Goal: Task Accomplishment & Management: Manage account settings

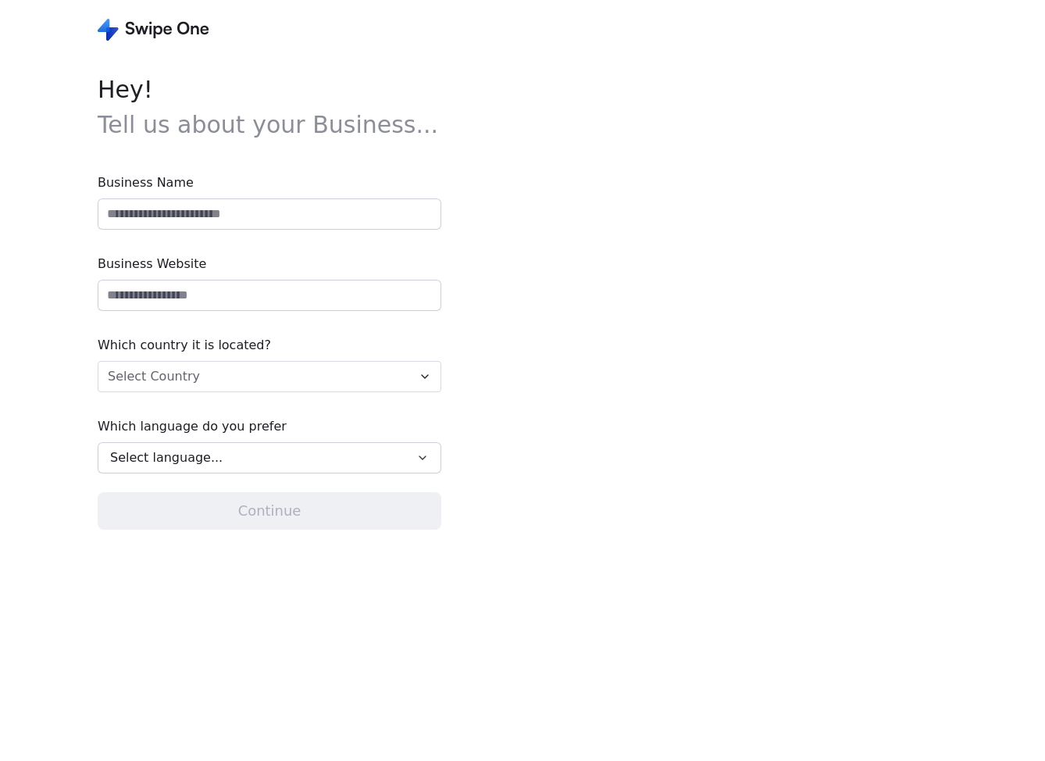
type input "**********"
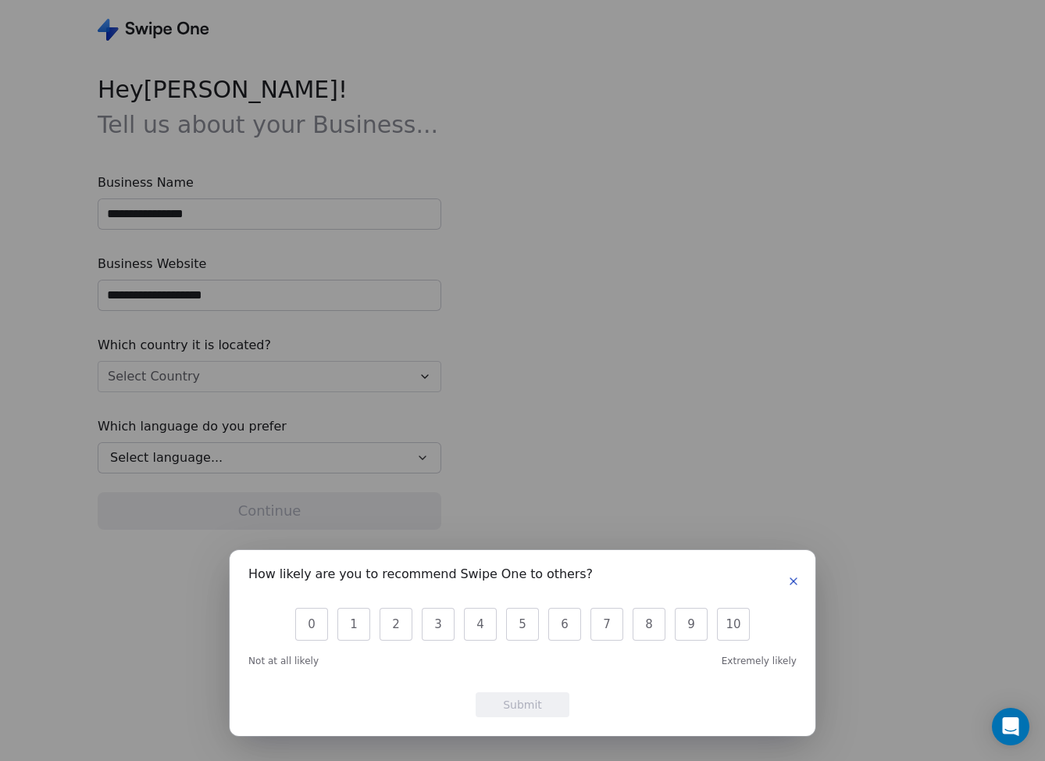
click at [799, 592] on div "How likely are you to recommend Swipe One to others? 0 1 2 3 4 5 6 7 8 9 10 Not…" at bounding box center [523, 643] width 586 height 186
click at [802, 577] on button "button" at bounding box center [793, 581] width 19 height 19
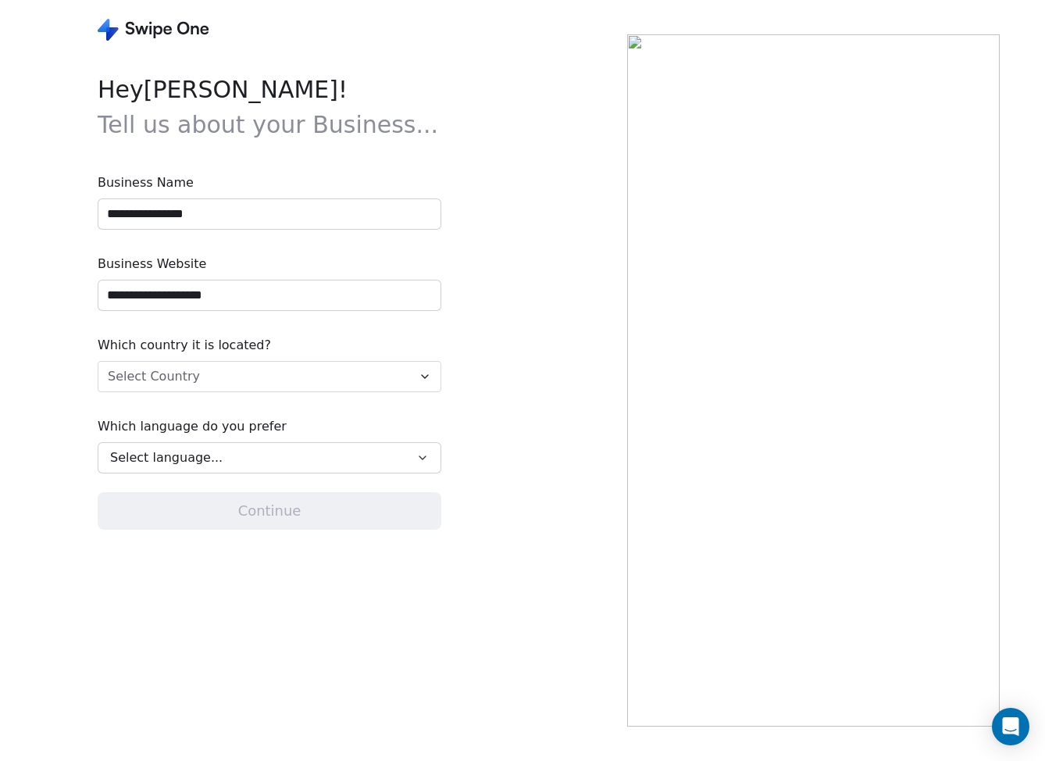
click at [244, 452] on div "Select language..." at bounding box center [258, 457] width 297 height 19
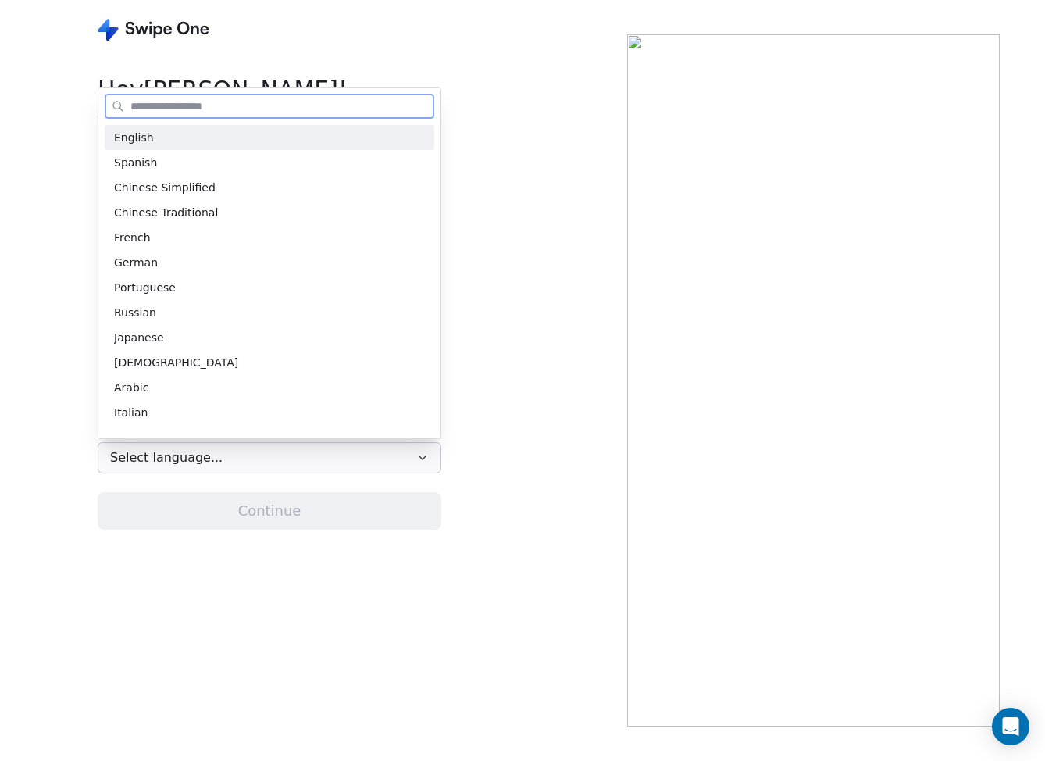
click at [250, 137] on div "English" at bounding box center [269, 138] width 311 height 16
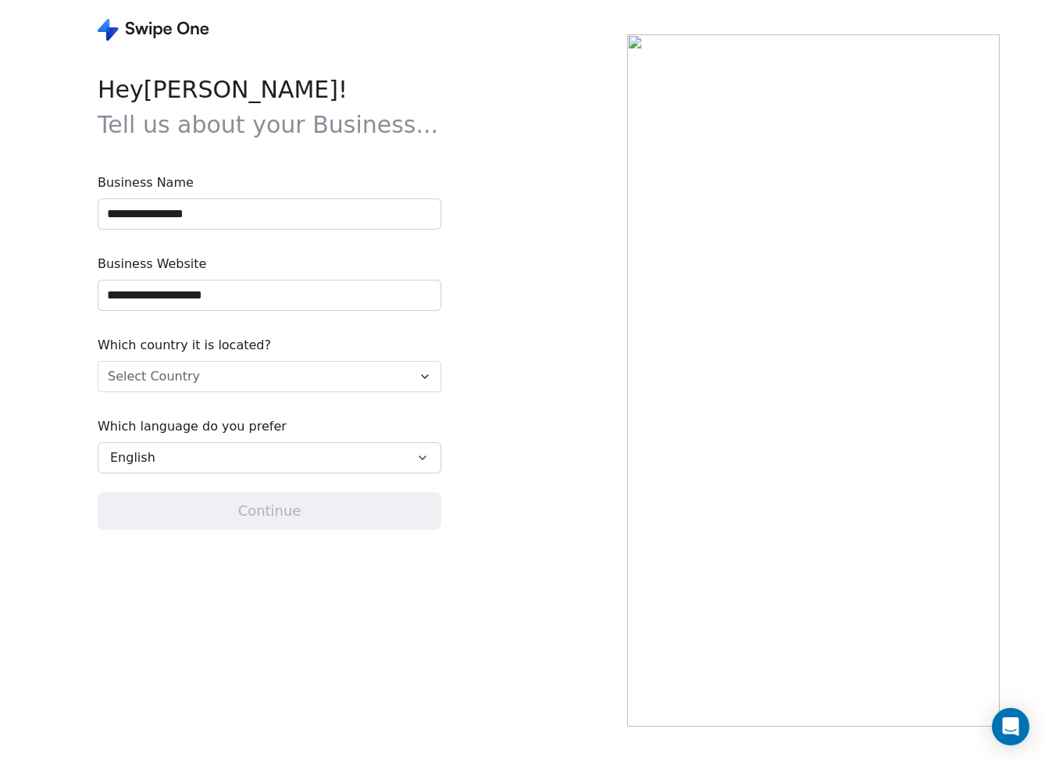
click at [249, 217] on input "**********" at bounding box center [269, 214] width 342 height 30
type input "********"
click at [224, 380] on html "**********" at bounding box center [522, 380] width 1045 height 761
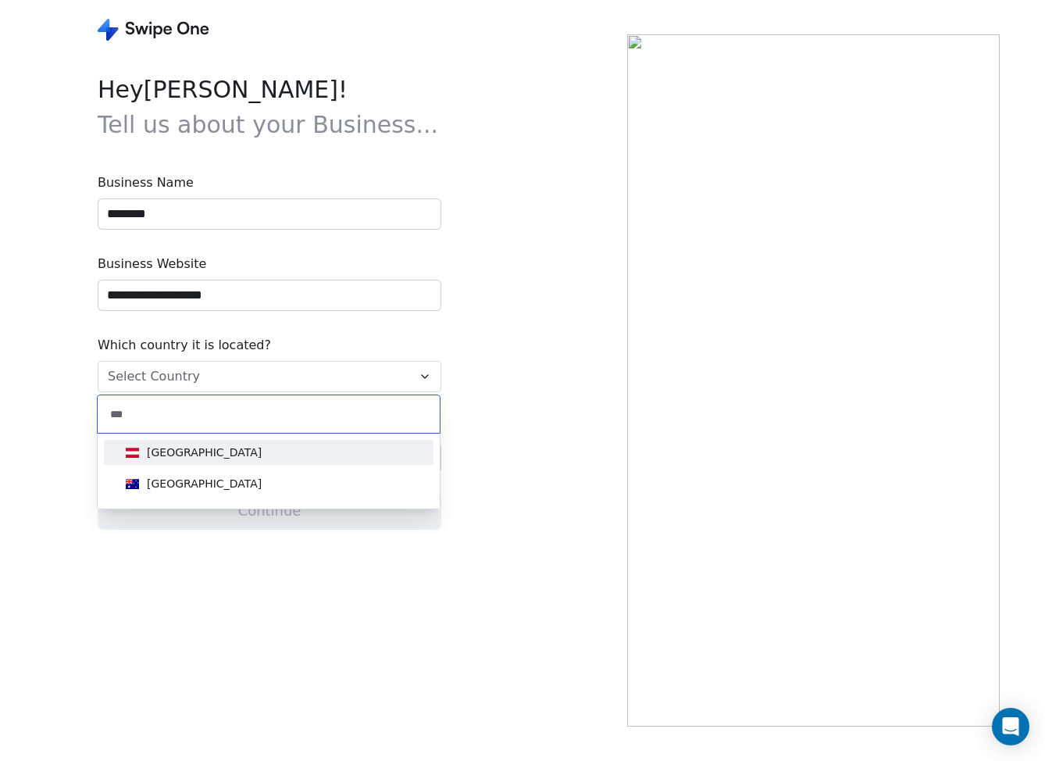
type input "***"
click at [188, 480] on div "[GEOGRAPHIC_DATA]" at bounding box center [204, 484] width 115 height 16
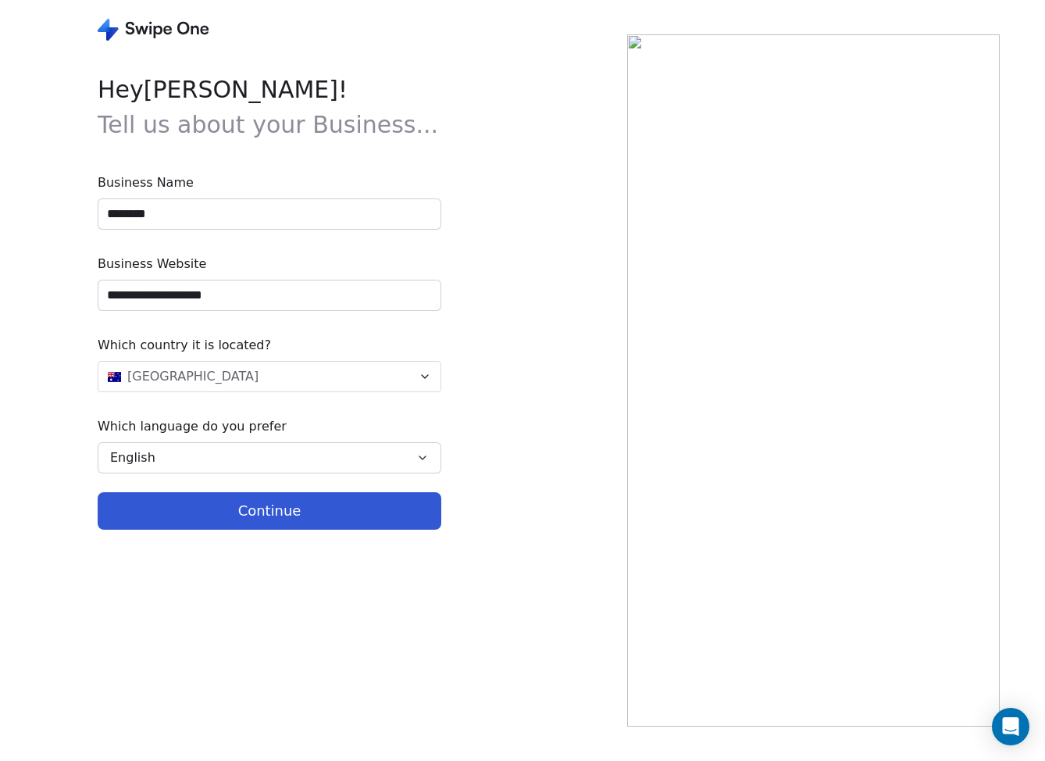
click at [202, 523] on button "Continue" at bounding box center [270, 511] width 344 height 38
type input "**********"
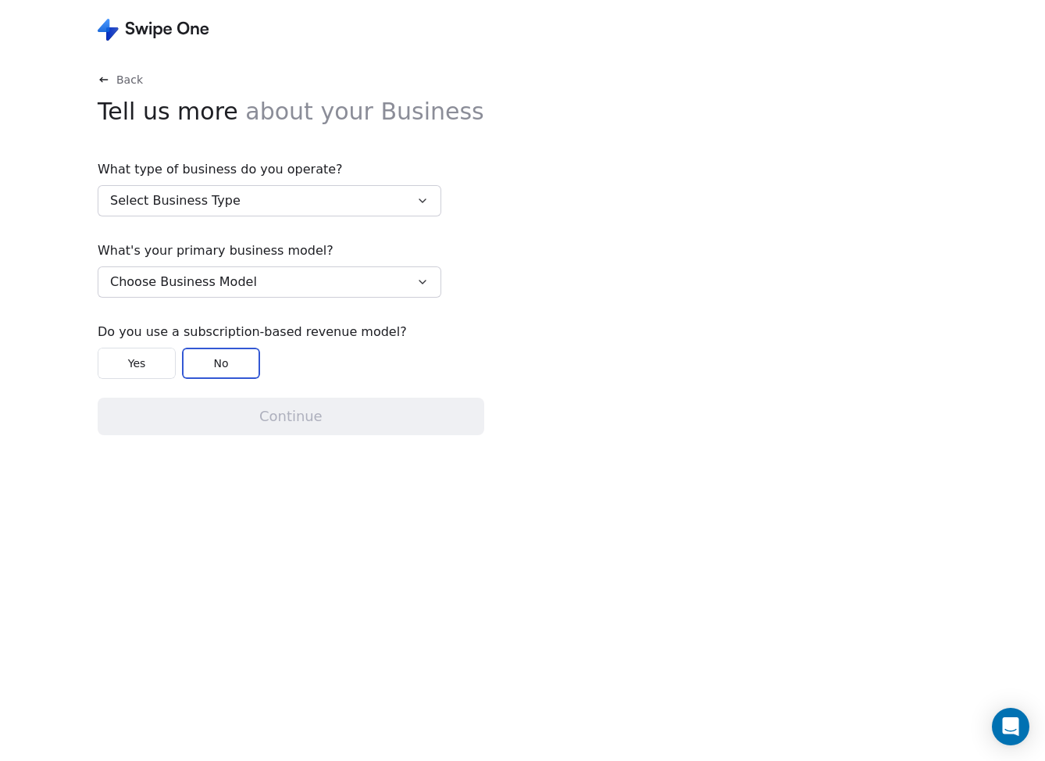
click at [248, 279] on button "Choose Business Model" at bounding box center [270, 281] width 344 height 31
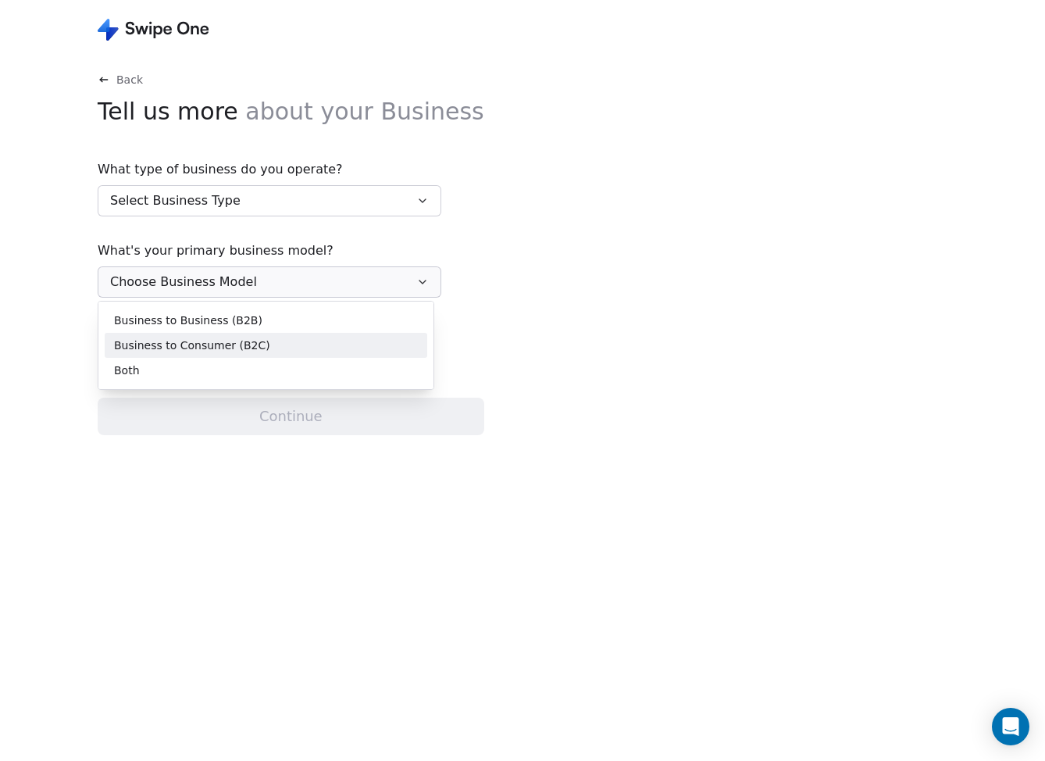
click at [227, 341] on span "Business to Consumer (B2C)" at bounding box center [192, 346] width 156 height 16
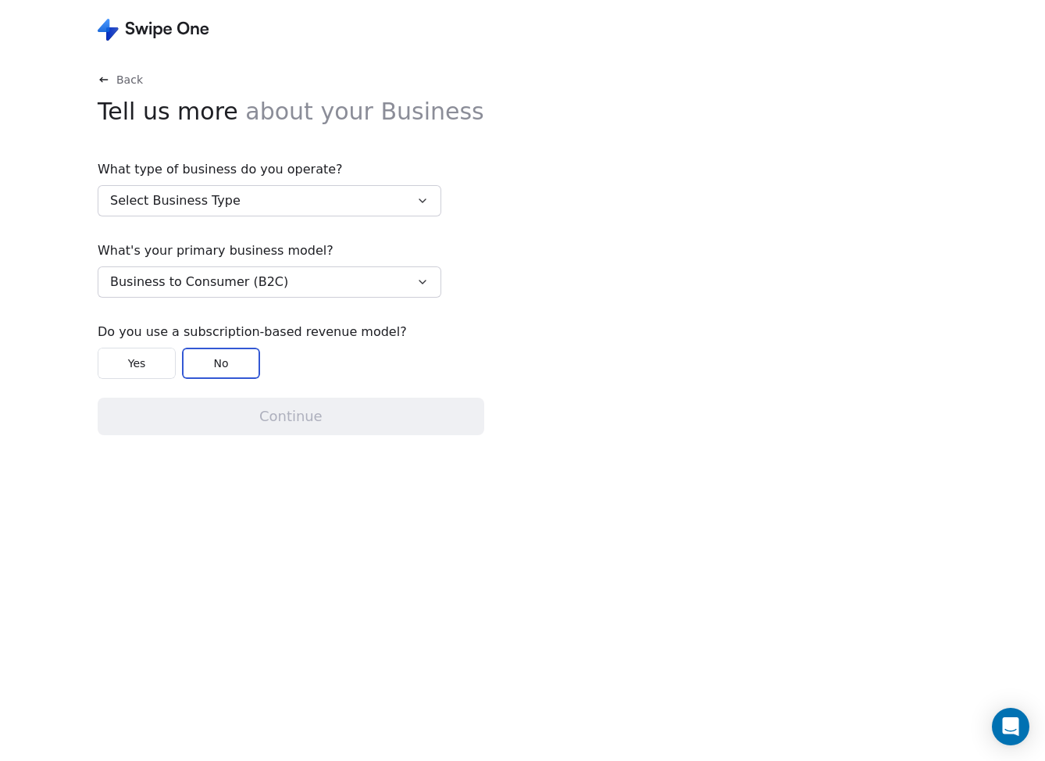
click at [260, 188] on button "Select Business Type" at bounding box center [270, 200] width 344 height 31
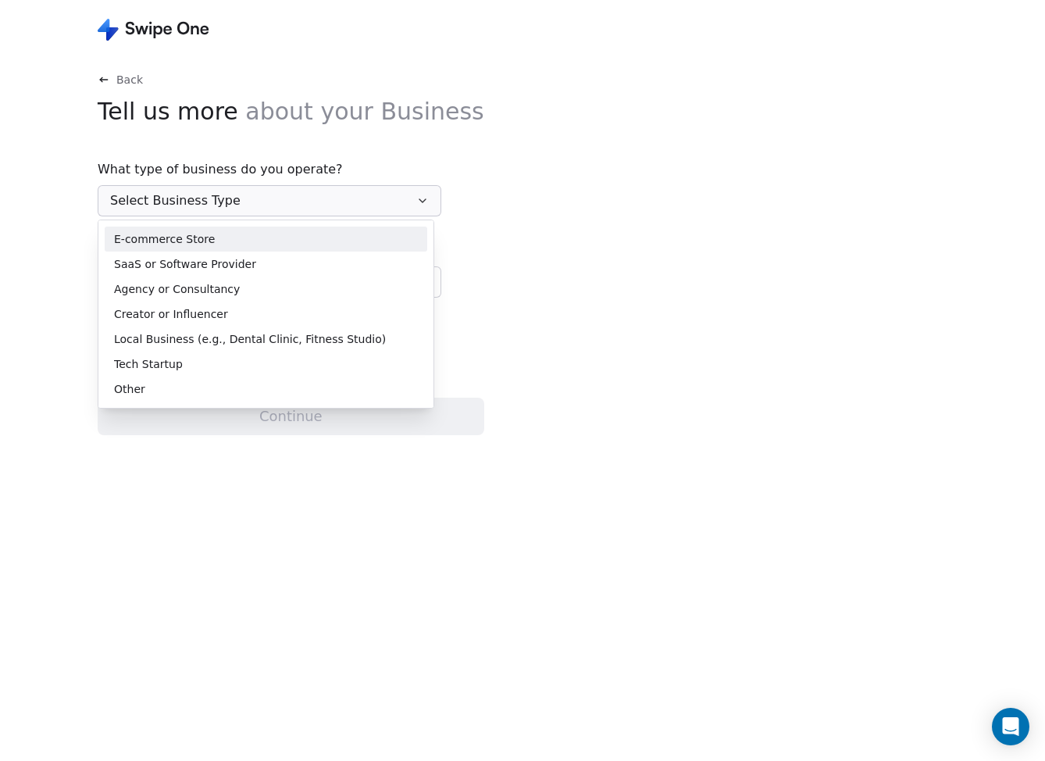
click at [245, 236] on div "E-commerce Store" at bounding box center [266, 239] width 304 height 16
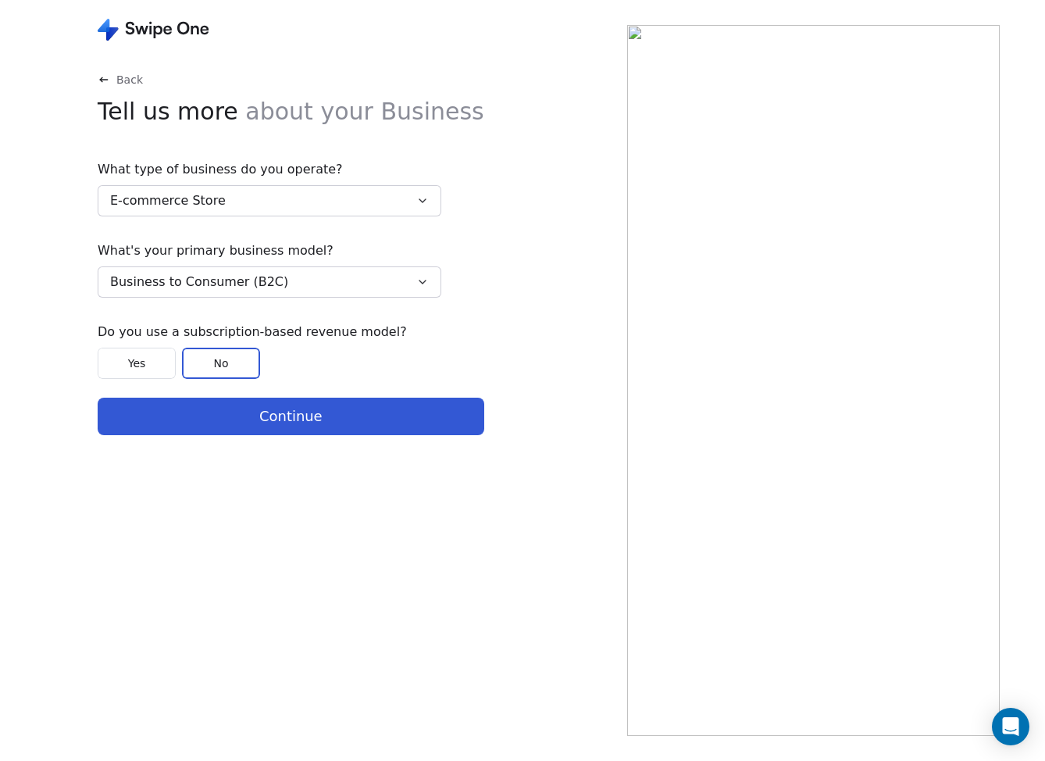
click at [248, 198] on button "E-commerce Store" at bounding box center [270, 200] width 344 height 31
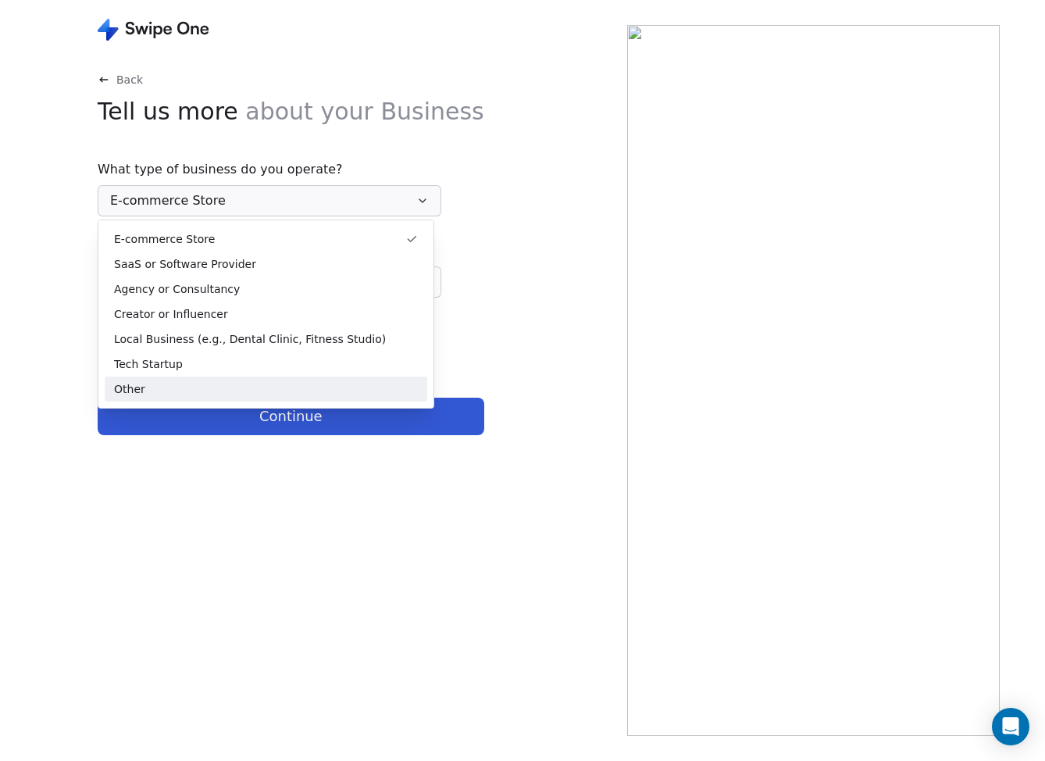
click at [195, 384] on div "Other" at bounding box center [266, 389] width 304 height 16
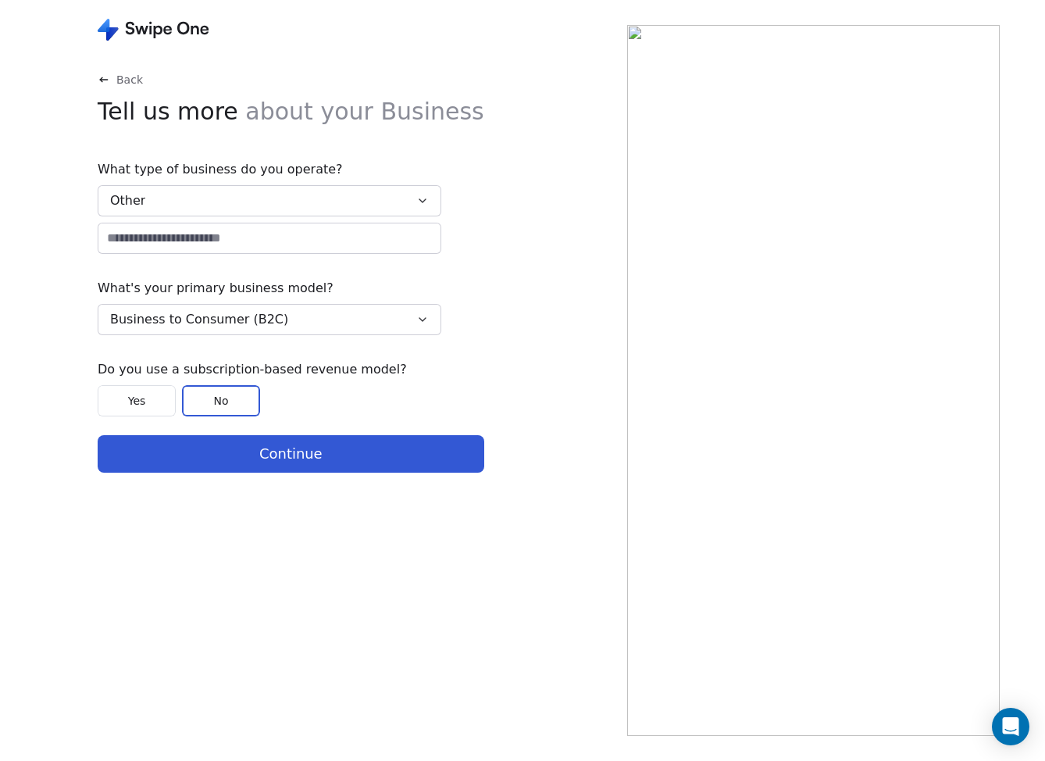
click at [213, 241] on input at bounding box center [269, 238] width 342 height 30
click at [220, 207] on button "Other" at bounding box center [270, 200] width 344 height 31
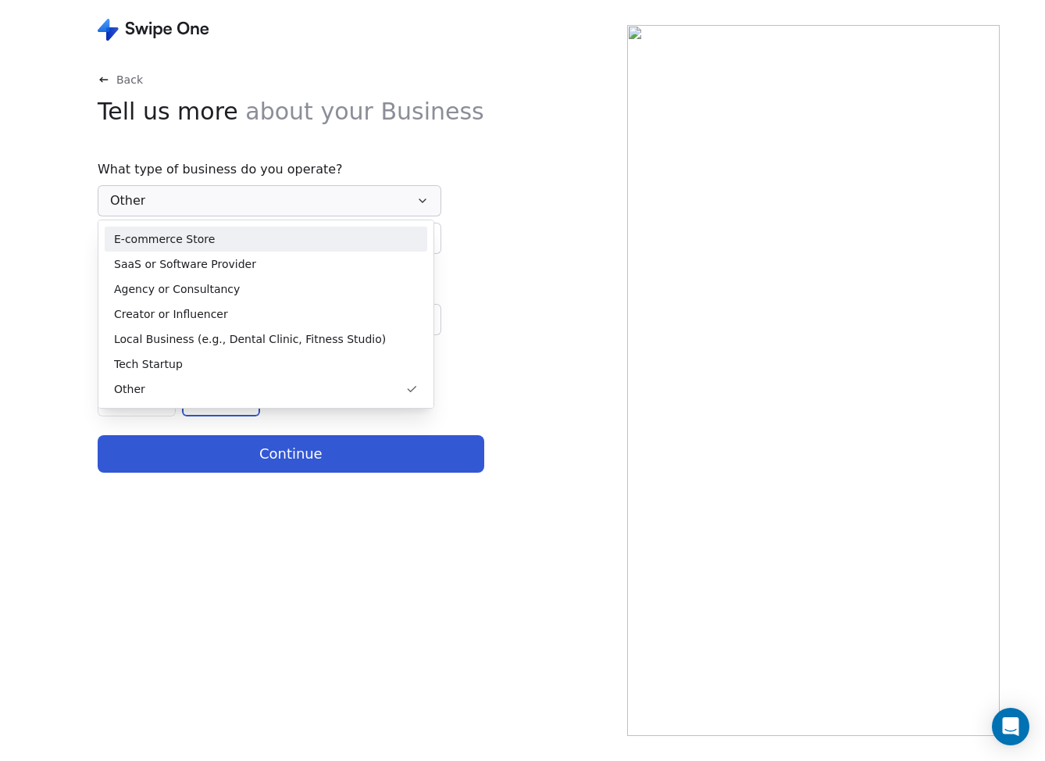
click at [200, 236] on span "E-commerce Store" at bounding box center [164, 239] width 101 height 16
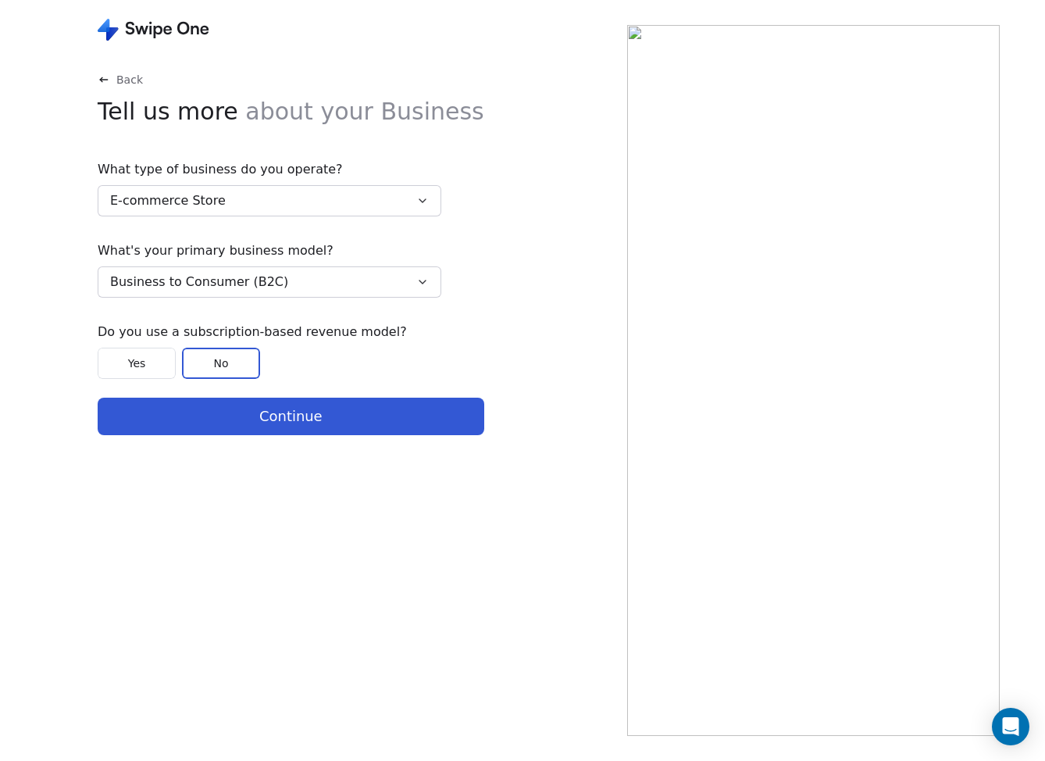
click at [214, 409] on button "Continue" at bounding box center [291, 417] width 387 height 38
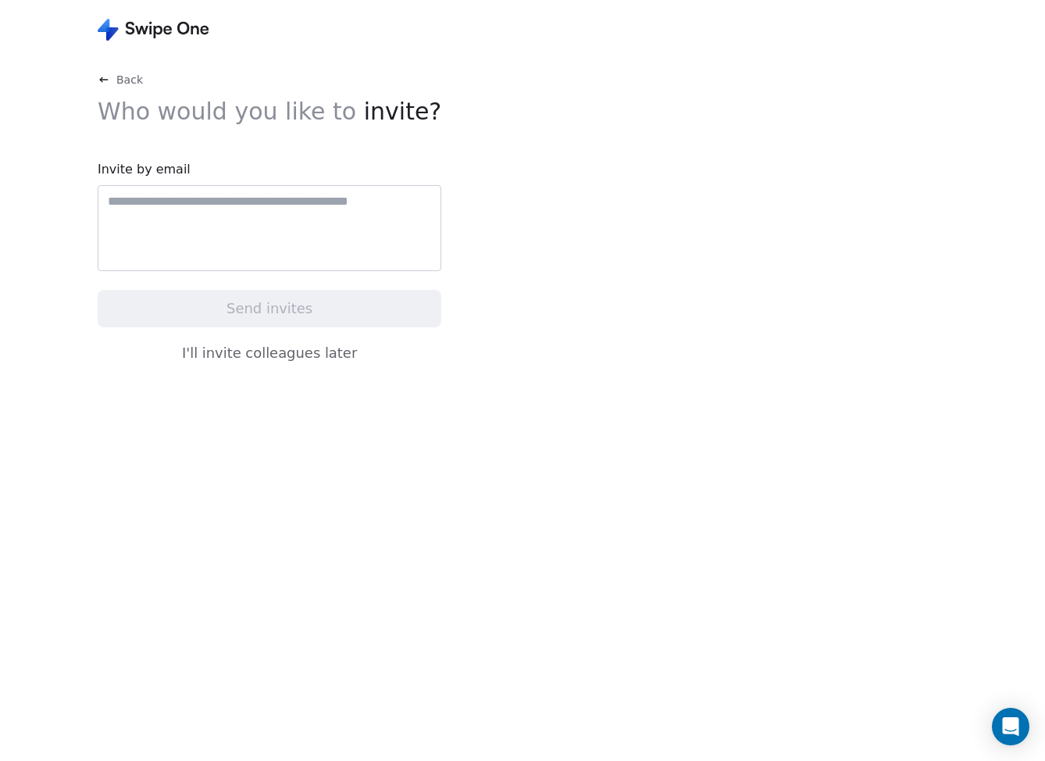
click at [291, 370] on div "Back Who would you like to invite? Invite by email Send invites I'll invite col…" at bounding box center [270, 407] width 344 height 670
click at [297, 363] on button "I'll invite colleagues later" at bounding box center [270, 353] width 344 height 33
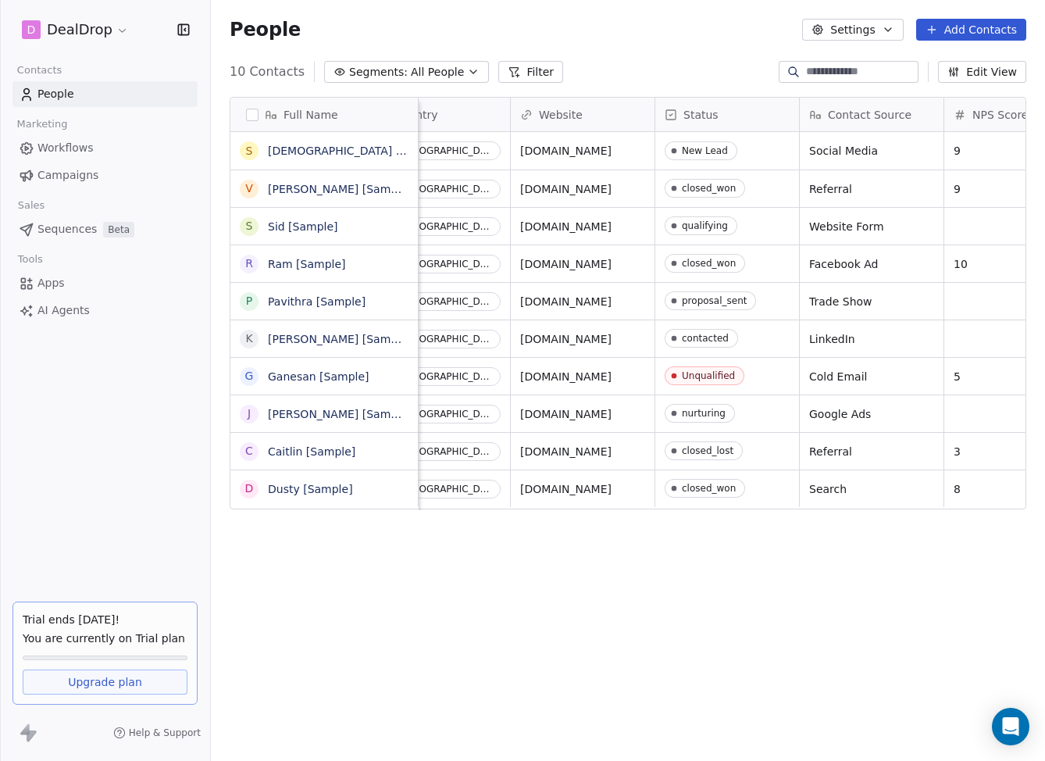
scroll to position [0, 625]
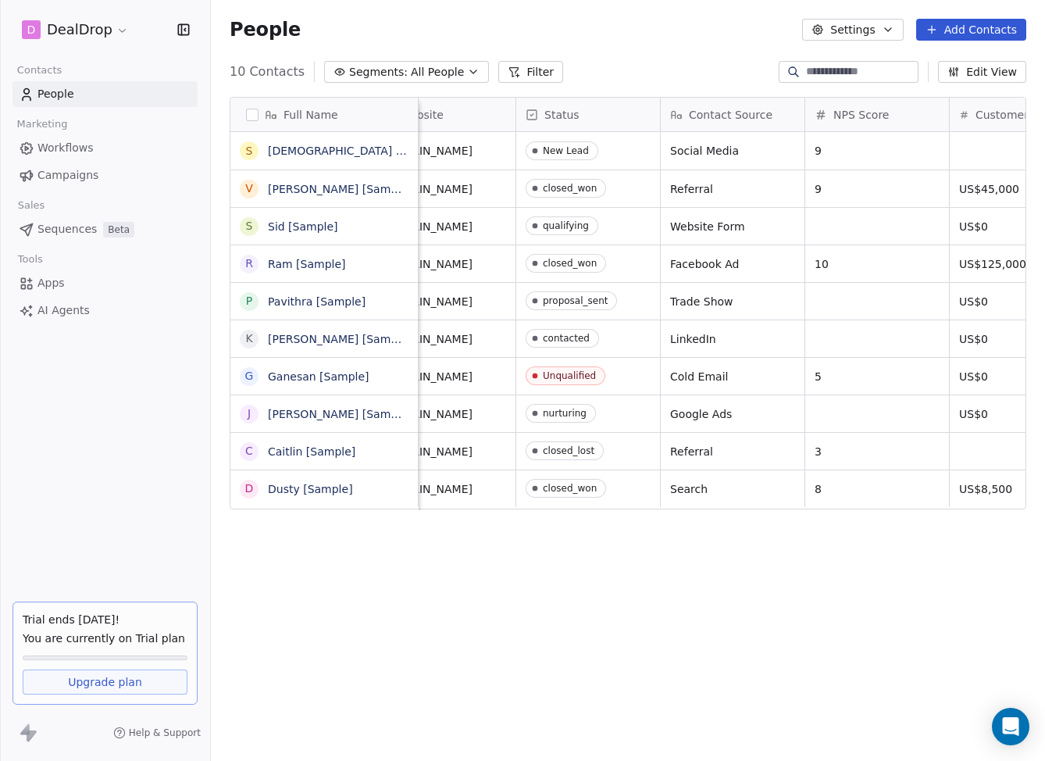
click at [883, 30] on button "Settings" at bounding box center [852, 30] width 101 height 22
click at [85, 519] on html "D DealDrop Contacts People Marketing Workflows Campaigns Sales Sequences Beta T…" at bounding box center [522, 380] width 1045 height 761
click at [61, 283] on span "Apps" at bounding box center [51, 283] width 27 height 16
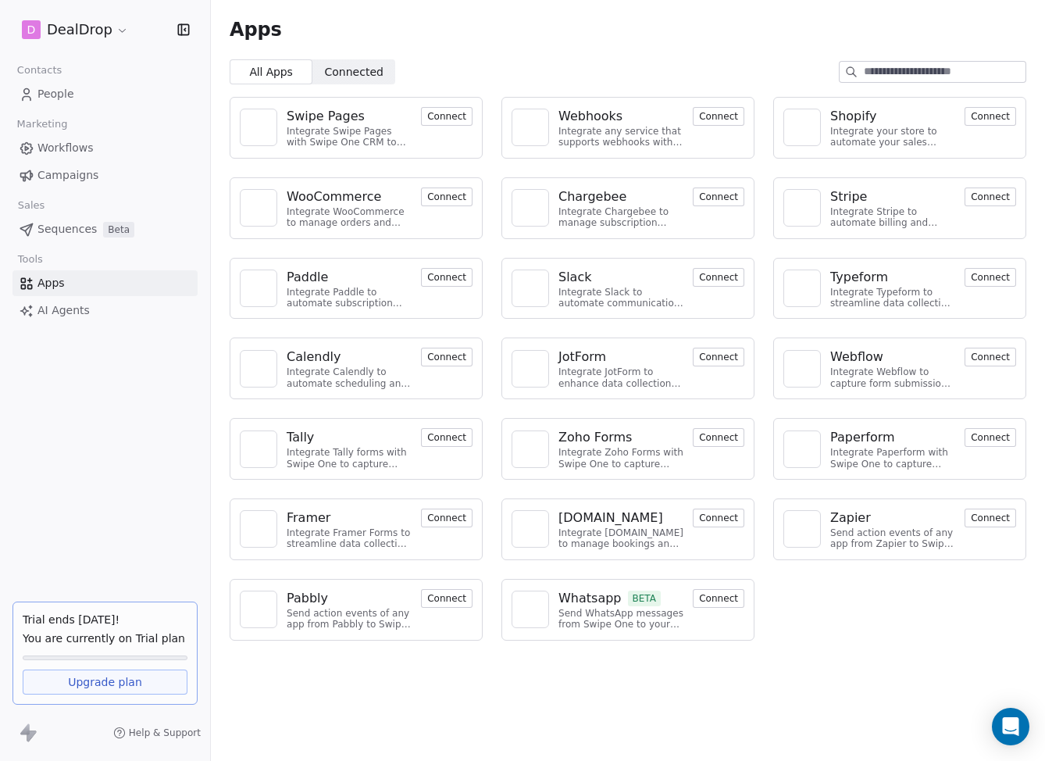
click at [643, 493] on div "Swipe Pages Integrate Swipe Pages with Swipe One CRM to capture lead data. Conn…" at bounding box center [628, 368] width 834 height 569
click at [713, 118] on button "Connect" at bounding box center [719, 116] width 52 height 19
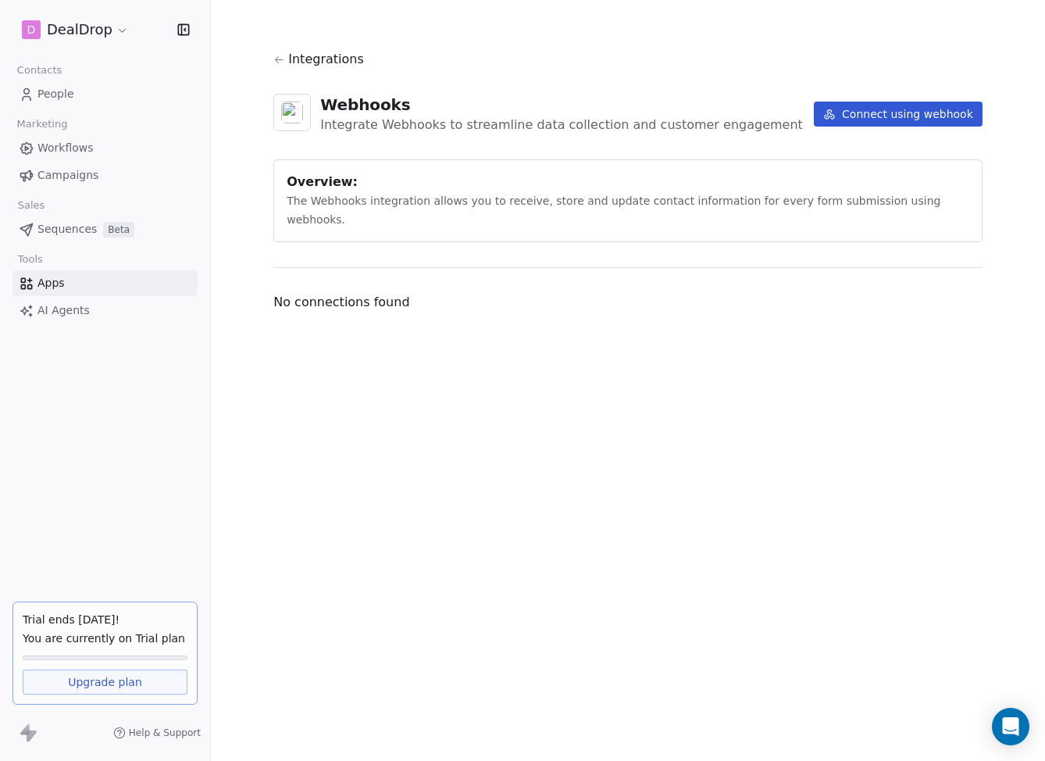
click at [309, 64] on span "Integrations" at bounding box center [326, 59] width 76 height 19
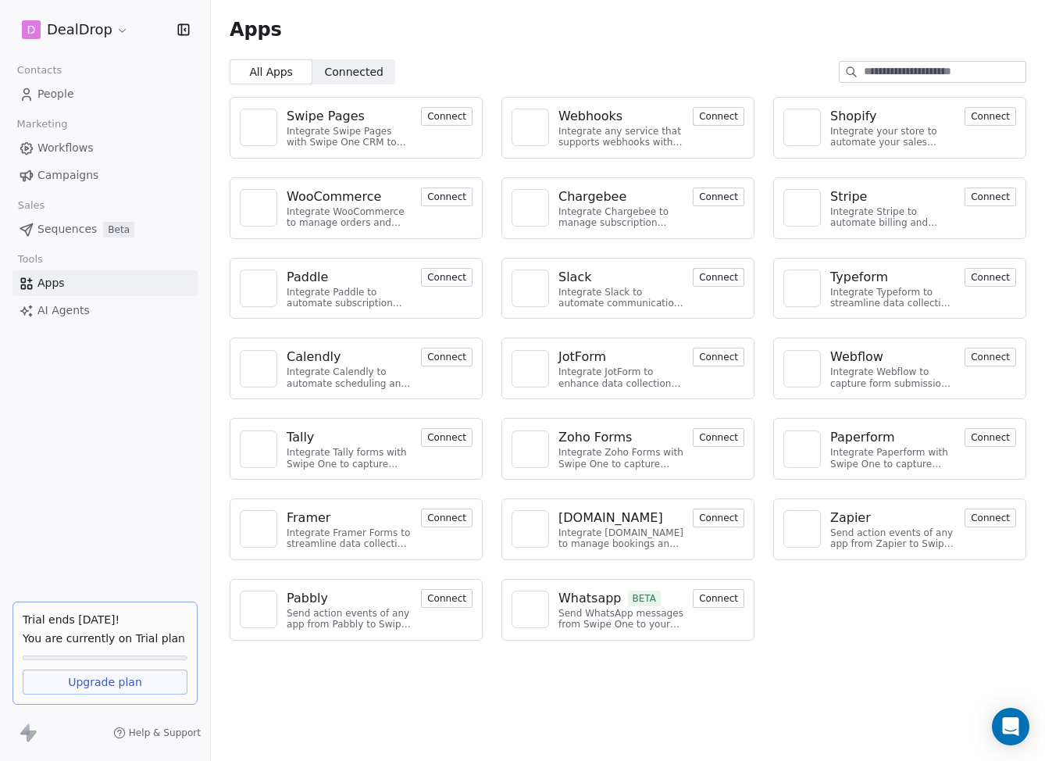
click at [79, 314] on span "AI Agents" at bounding box center [64, 310] width 52 height 16
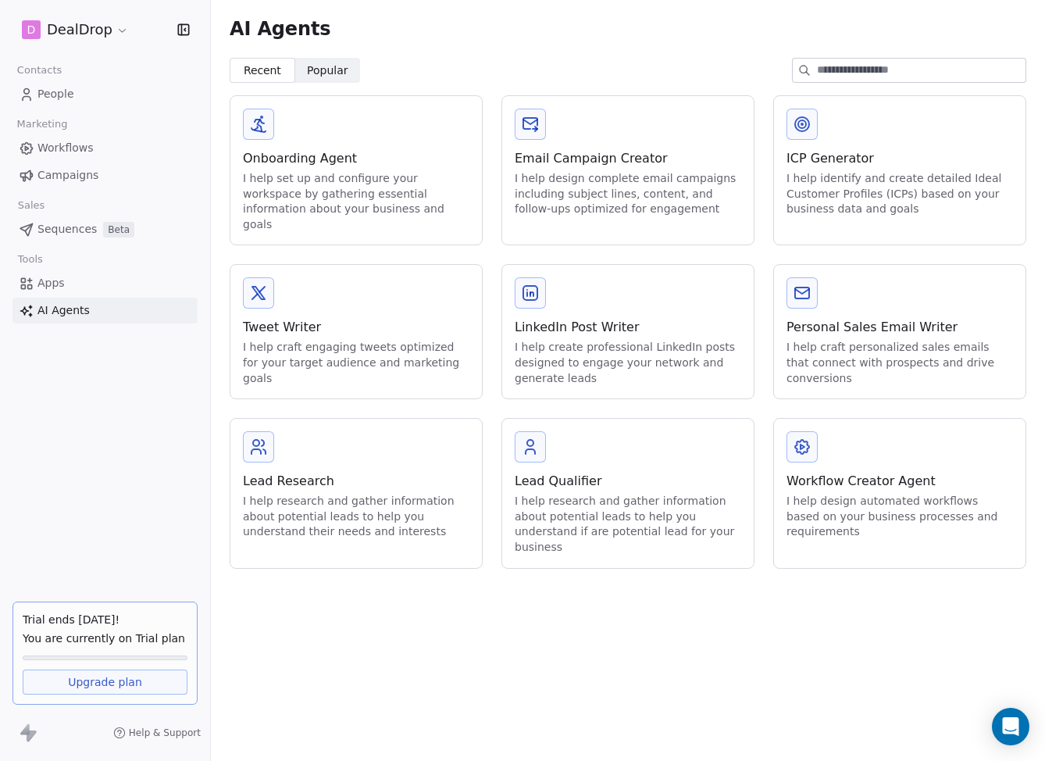
click at [86, 153] on span "Workflows" at bounding box center [66, 148] width 56 height 16
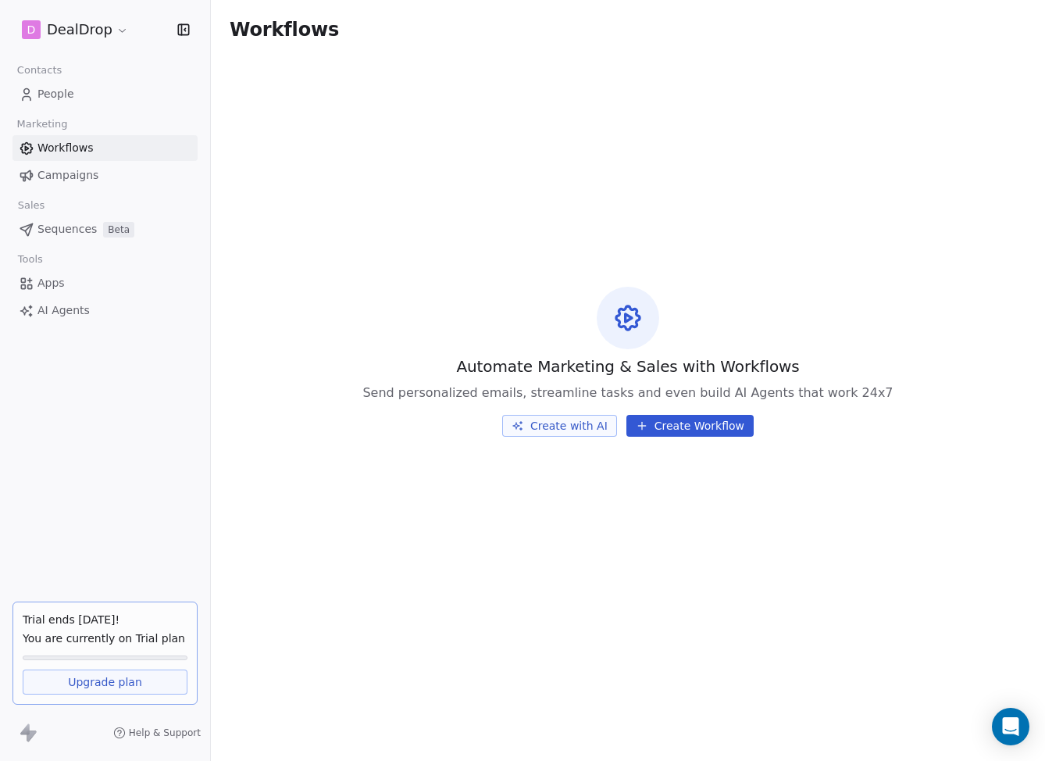
click at [82, 170] on span "Campaigns" at bounding box center [68, 175] width 61 height 16
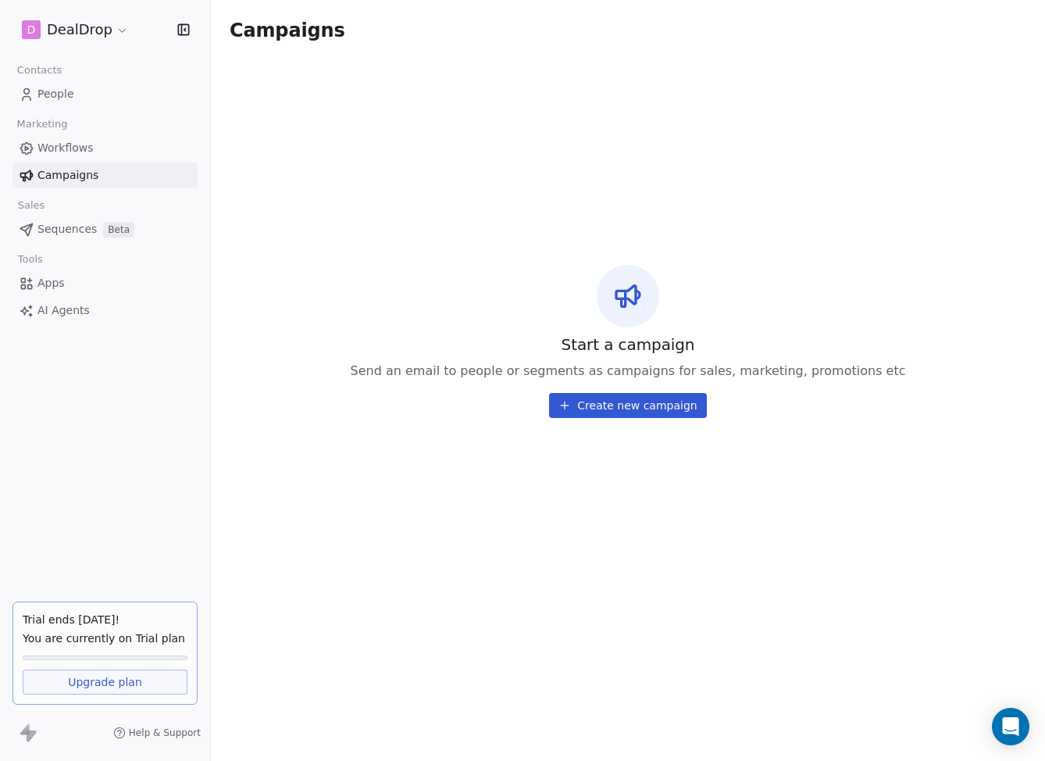
click at [77, 86] on link "People" at bounding box center [105, 94] width 185 height 26
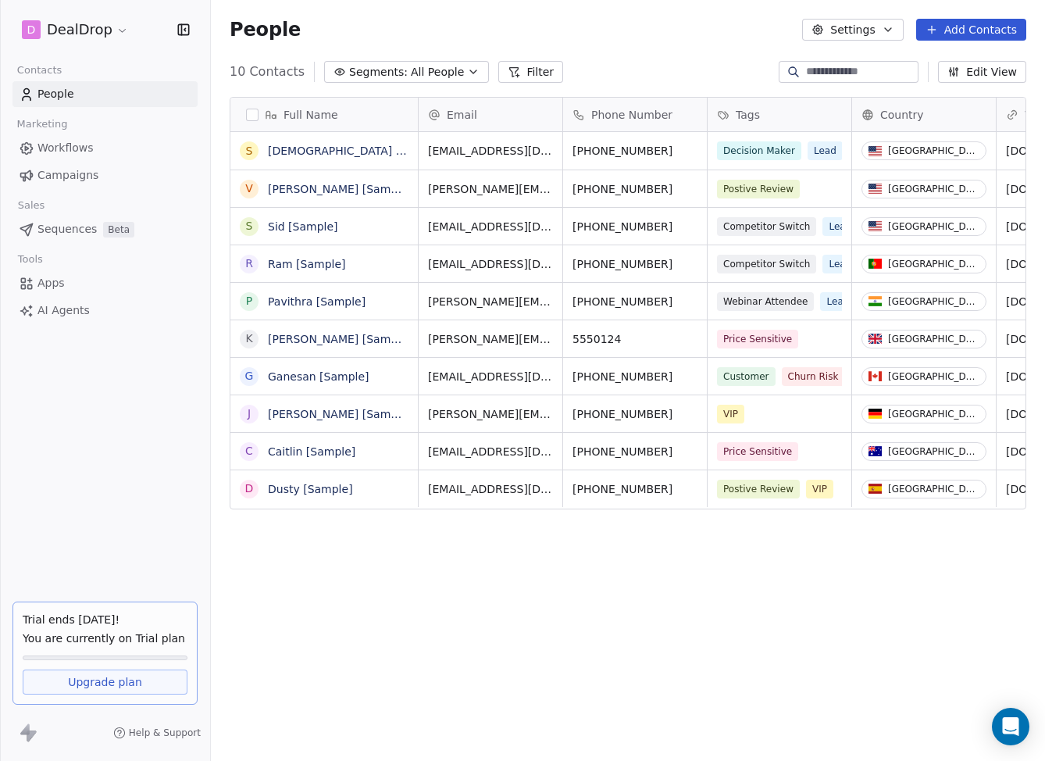
scroll to position [670, 834]
click at [64, 292] on link "Apps" at bounding box center [105, 283] width 185 height 26
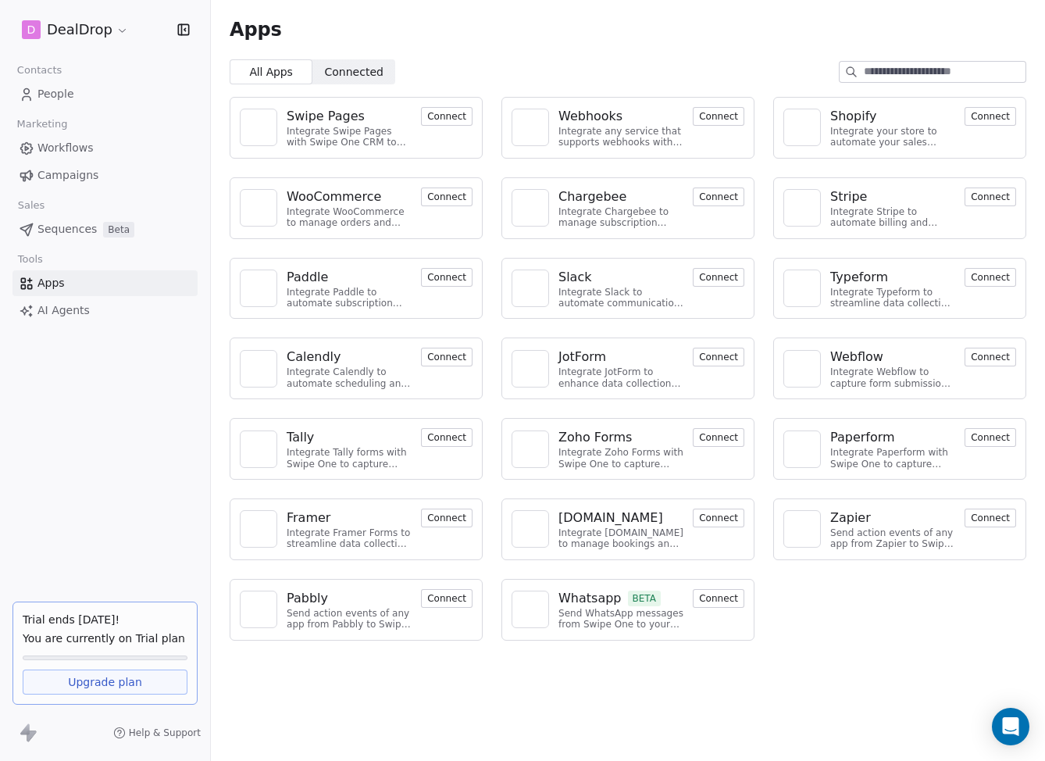
click at [28, 731] on icon at bounding box center [24, 728] width 9 height 11
click at [591, 116] on div "Webhooks" at bounding box center [591, 116] width 64 height 19
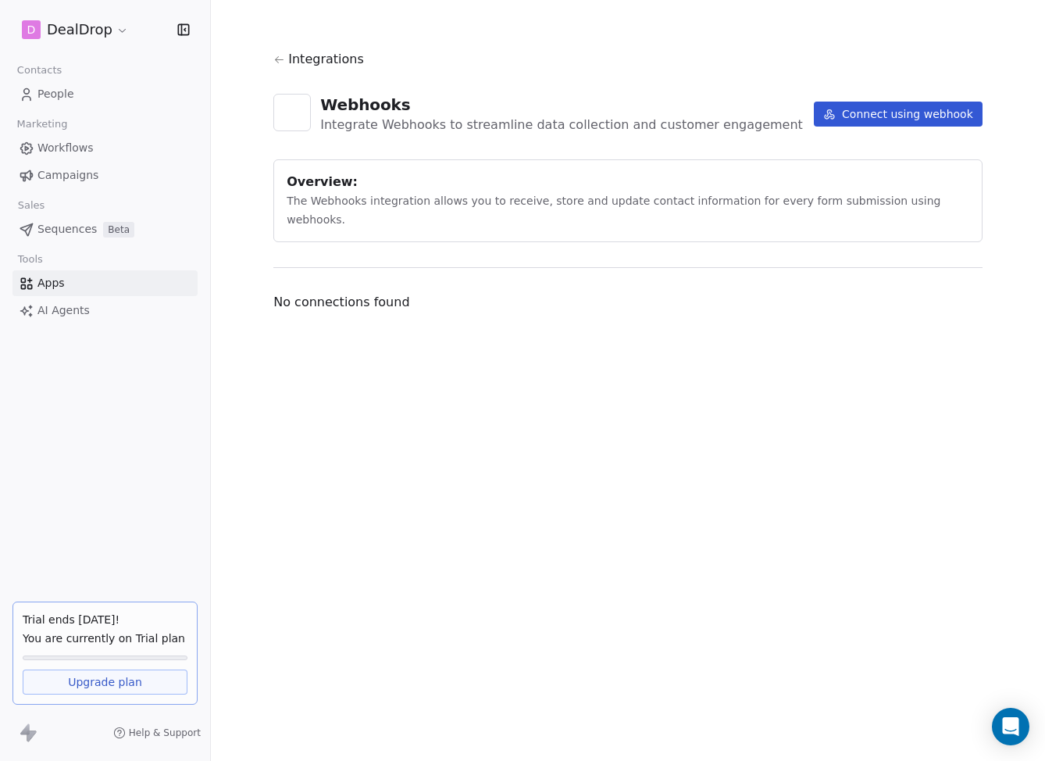
click at [864, 113] on button "Connect using webhook" at bounding box center [898, 114] width 169 height 25
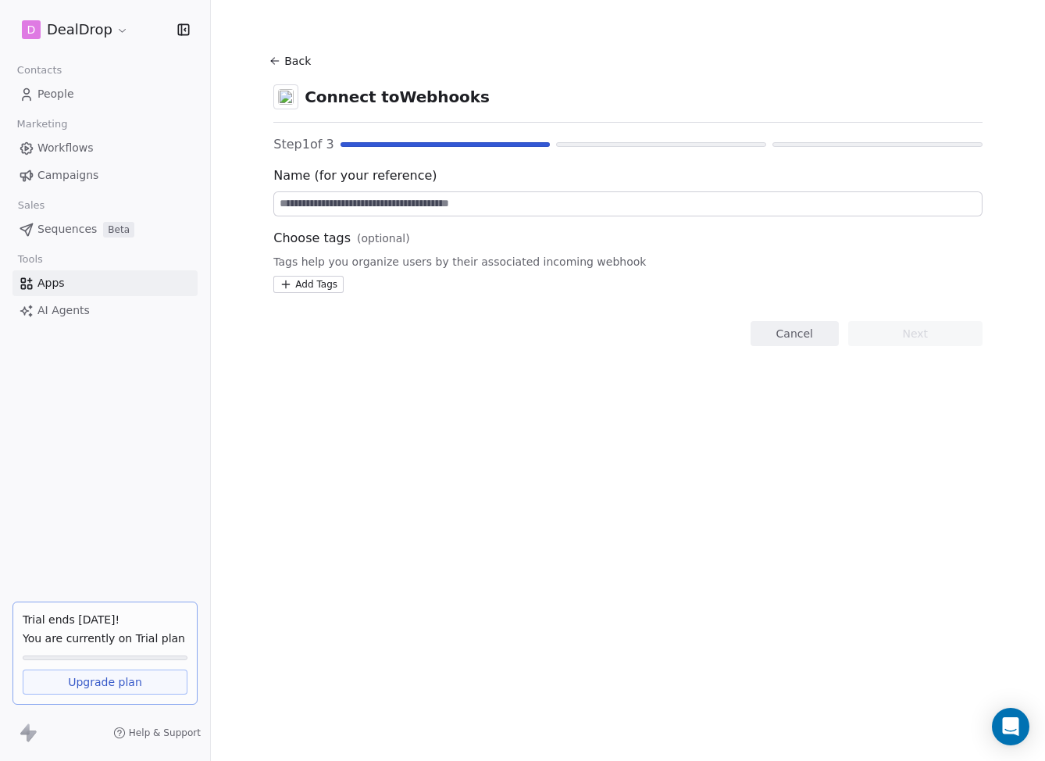
click at [63, 309] on span "AI Agents" at bounding box center [64, 310] width 52 height 16
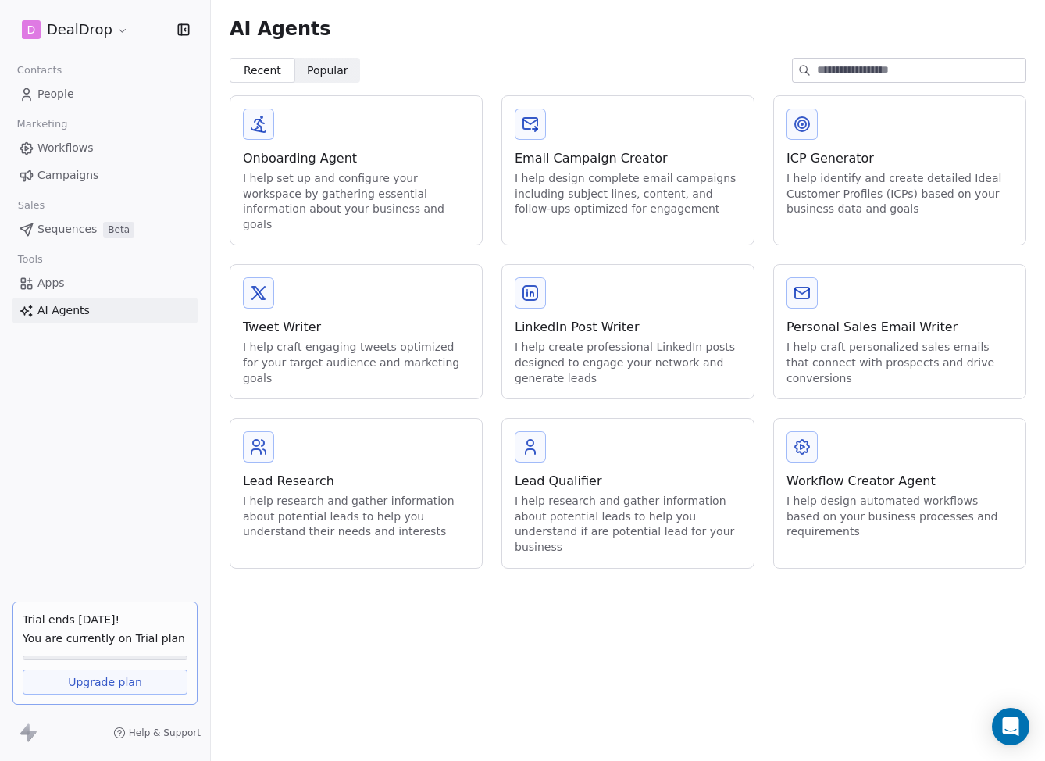
click at [68, 283] on link "Apps" at bounding box center [105, 283] width 185 height 26
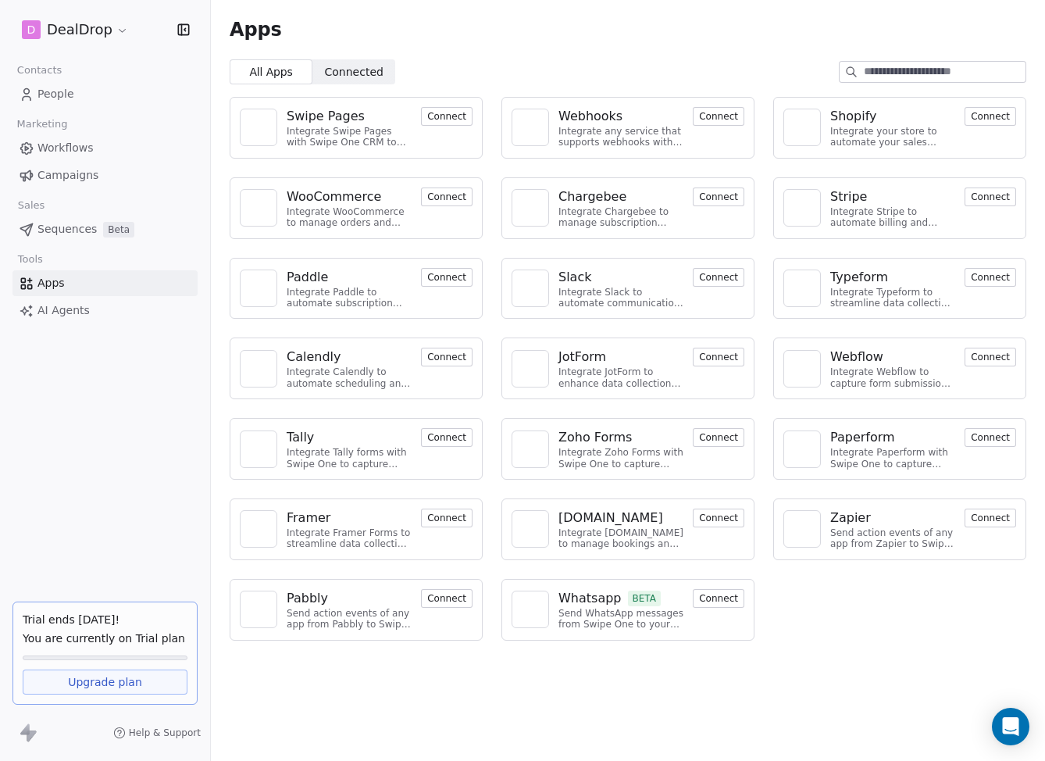
click at [68, 227] on span "Sequences" at bounding box center [67, 229] width 59 height 16
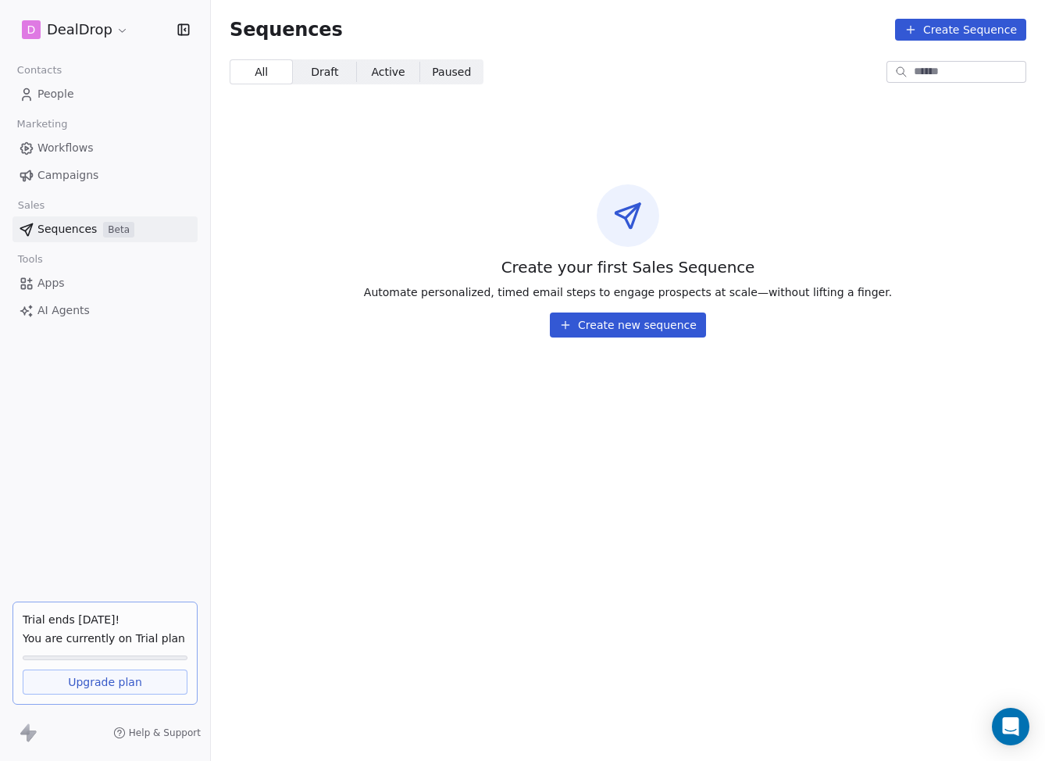
click at [58, 284] on span "Apps" at bounding box center [51, 283] width 27 height 16
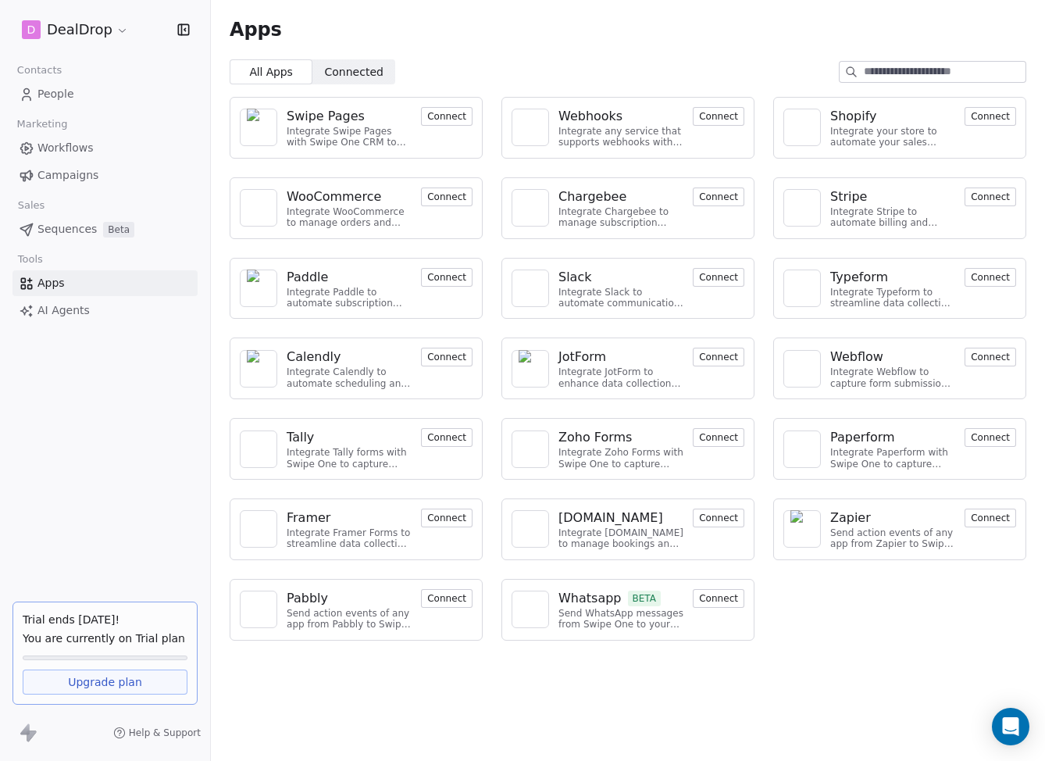
click at [354, 77] on span "Connected" at bounding box center [354, 72] width 59 height 16
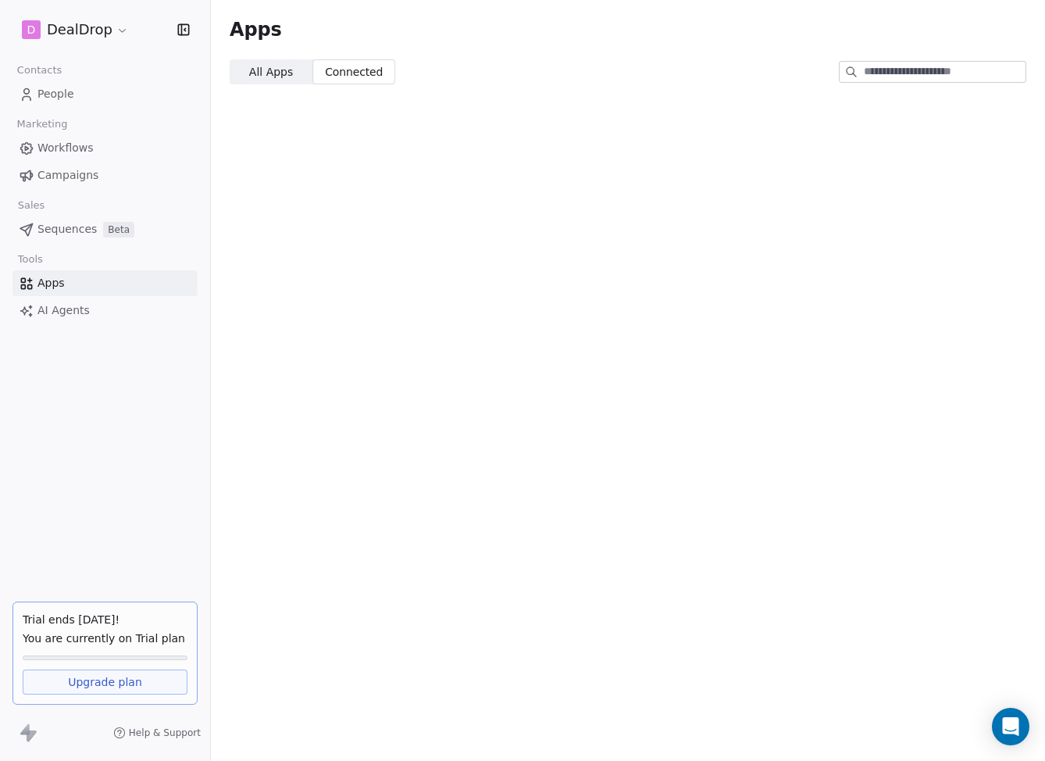
click at [285, 75] on span "All Apps" at bounding box center [271, 72] width 44 height 16
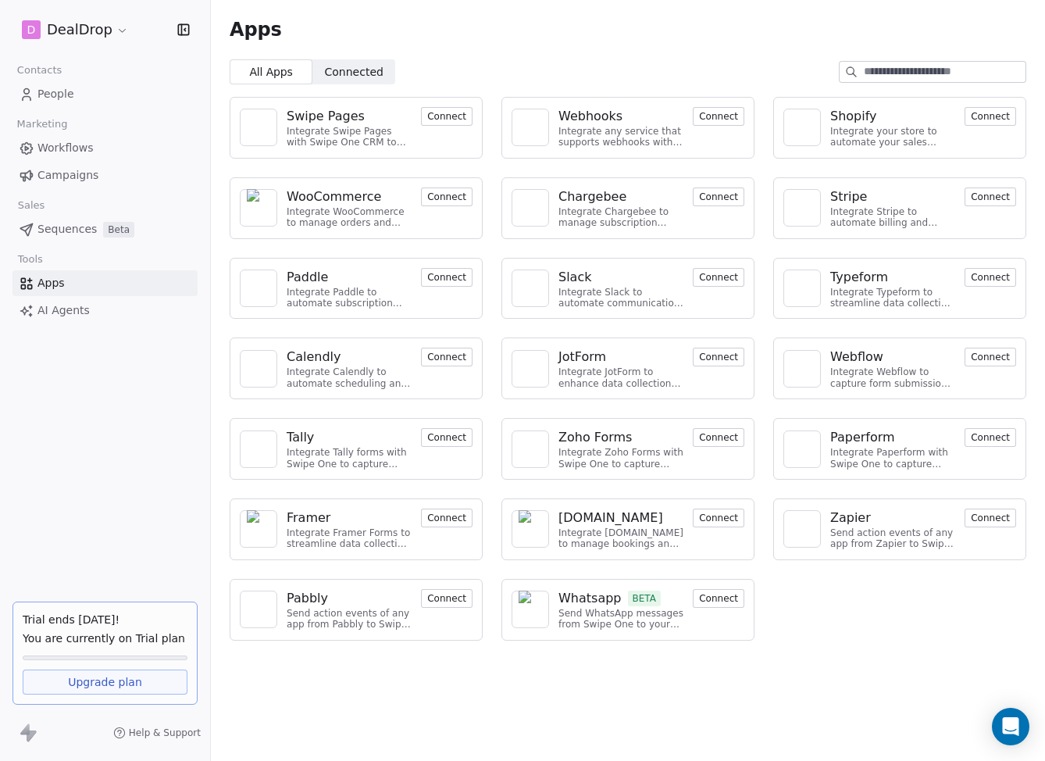
click at [116, 32] on html "D DealDrop Contacts People Marketing Workflows Campaigns Sales Sequences Beta T…" at bounding box center [522, 380] width 1045 height 761
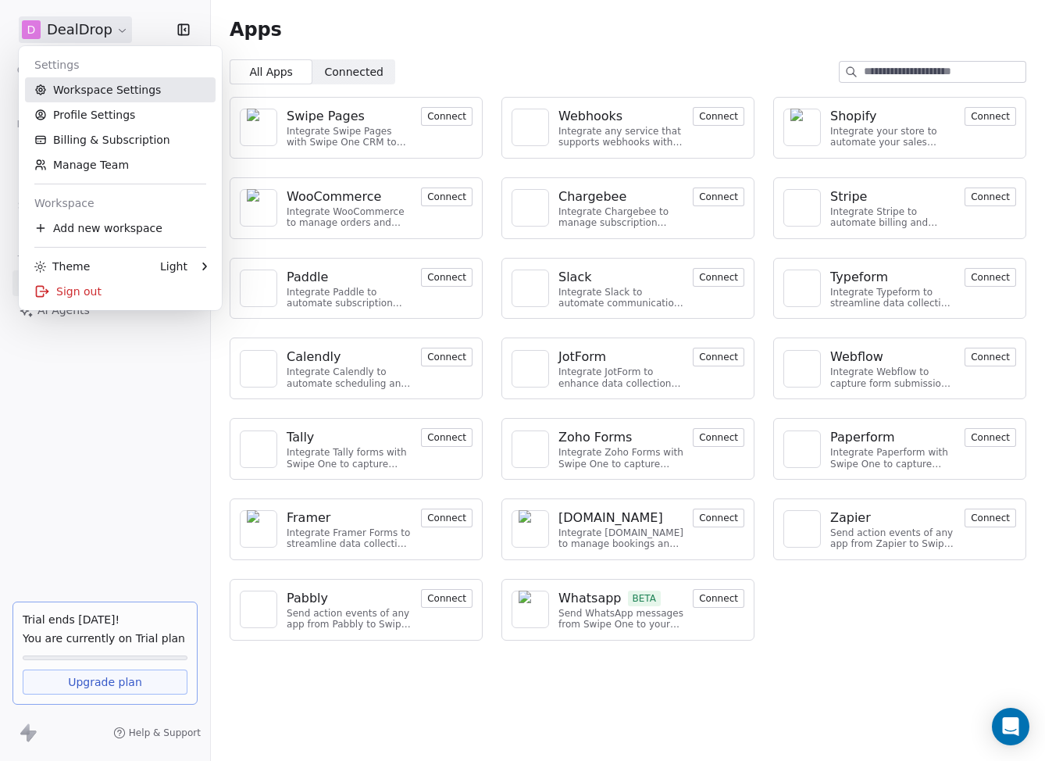
click at [112, 86] on link "Workspace Settings" at bounding box center [120, 89] width 191 height 25
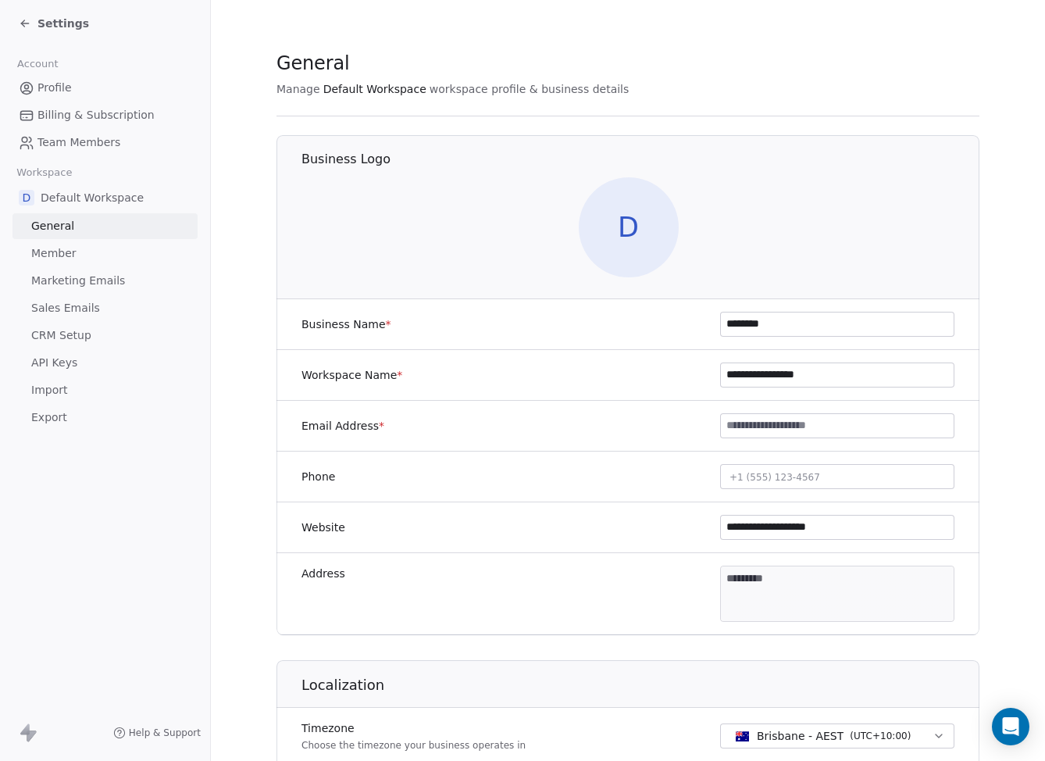
click at [68, 361] on span "API Keys" at bounding box center [54, 363] width 46 height 16
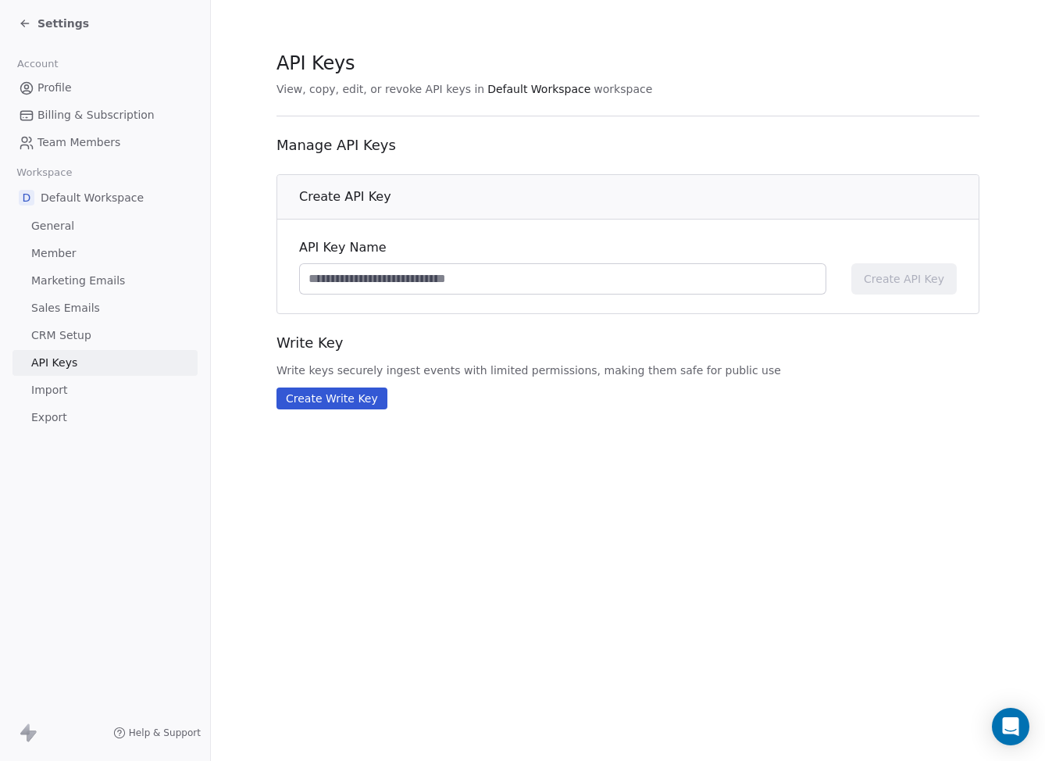
click at [638, 272] on input at bounding box center [563, 279] width 526 height 30
type input "*********"
click at [898, 262] on div "API Key Name ********* Create API Key" at bounding box center [628, 267] width 702 height 94
click at [891, 279] on span "Create API Key" at bounding box center [904, 279] width 80 height 16
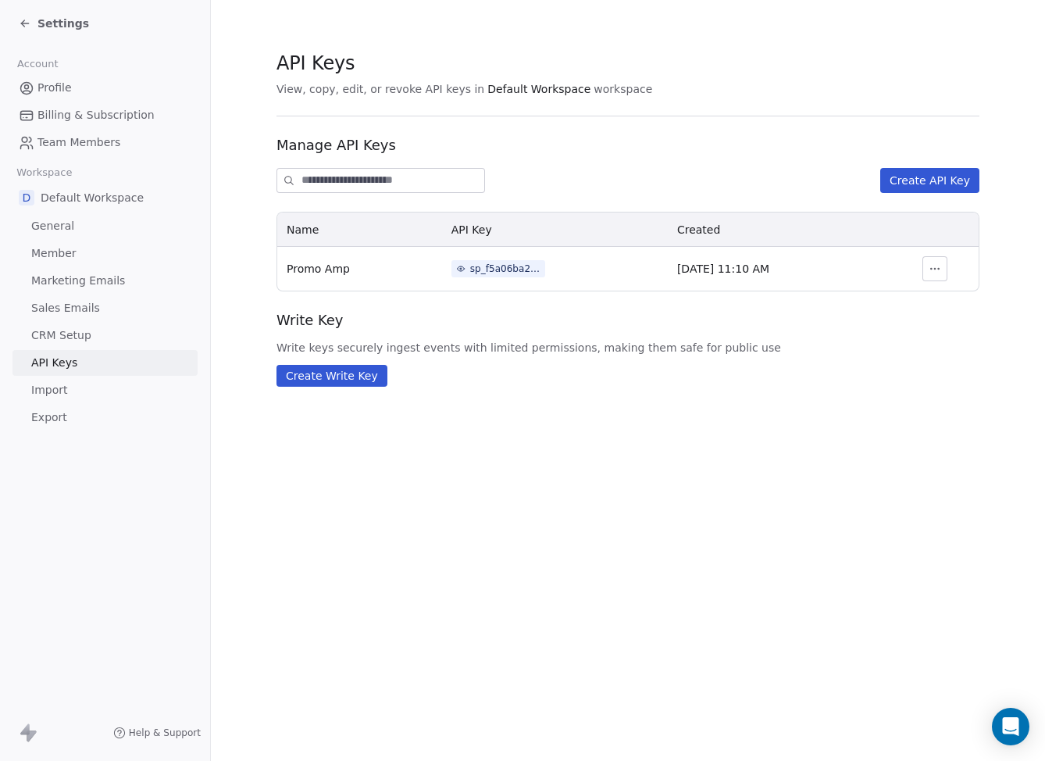
click at [927, 268] on button "button" at bounding box center [935, 268] width 25 height 25
click at [489, 278] on td "sp_f5a06ba2581c4ce3bb94a6d281b19b8d" at bounding box center [555, 269] width 226 height 44
click at [489, 273] on div "sp_f5a06ba2581c4ce3bb94a6d281b19b8d" at bounding box center [505, 269] width 70 height 14
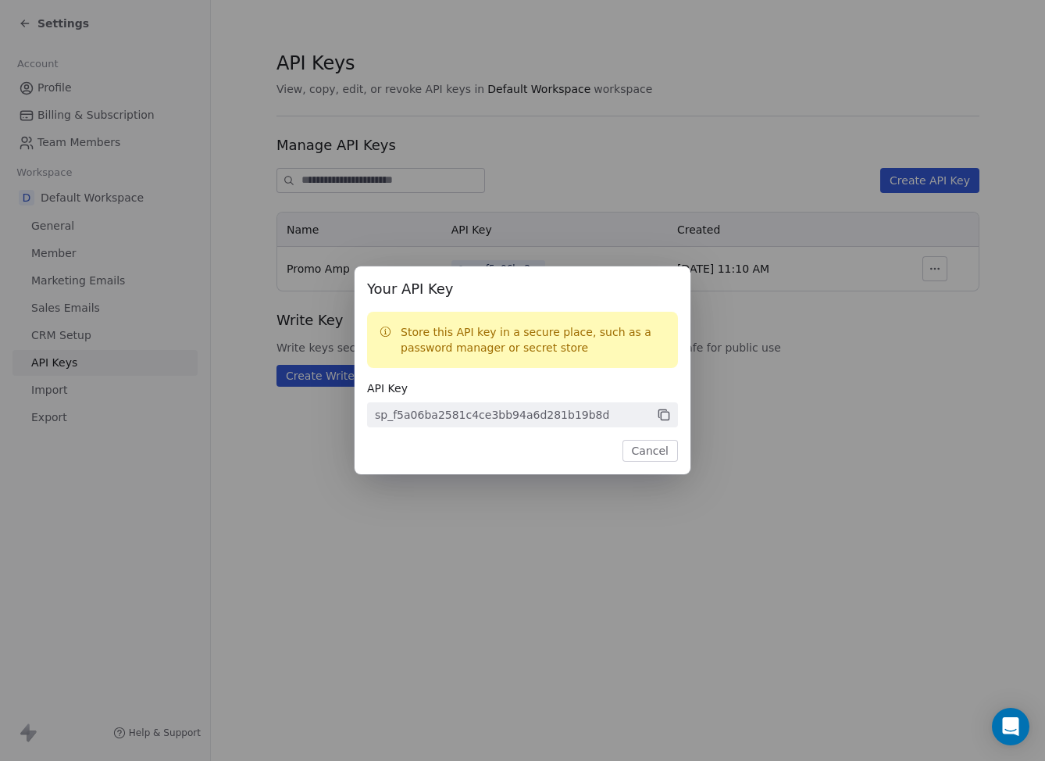
click at [666, 415] on icon at bounding box center [664, 415] width 14 height 14
click at [662, 409] on icon at bounding box center [663, 413] width 8 height 8
click at [664, 451] on button "Cancel" at bounding box center [650, 451] width 55 height 22
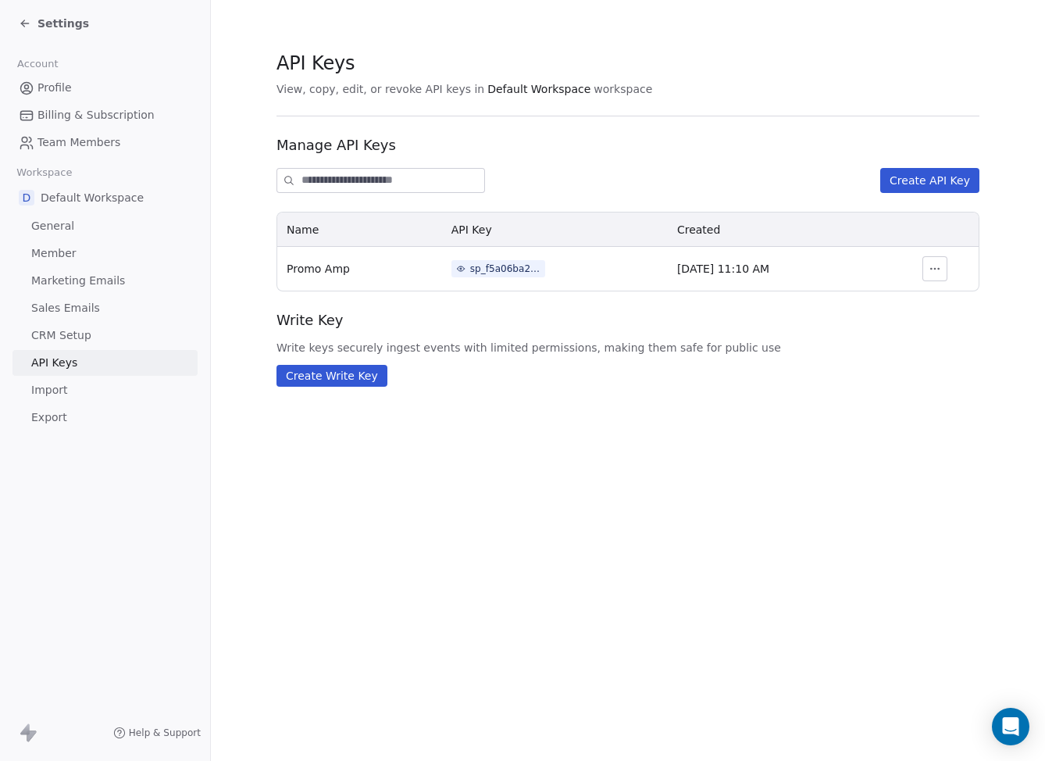
click at [67, 223] on span "General" at bounding box center [52, 226] width 43 height 16
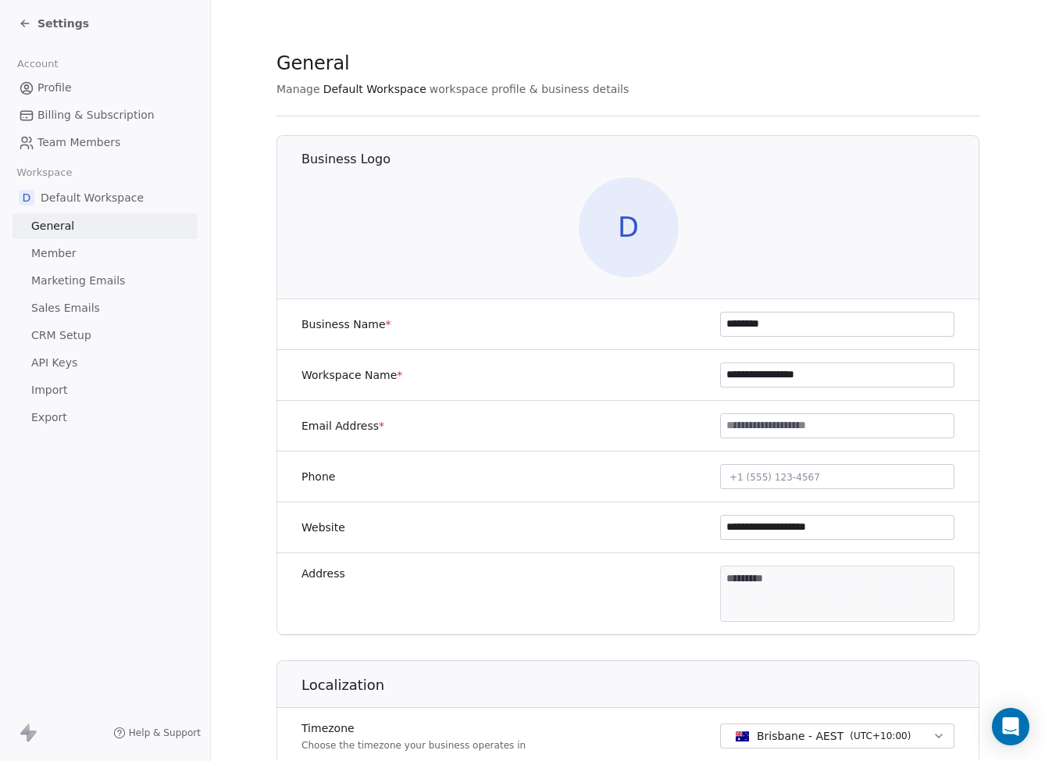
scroll to position [518, 0]
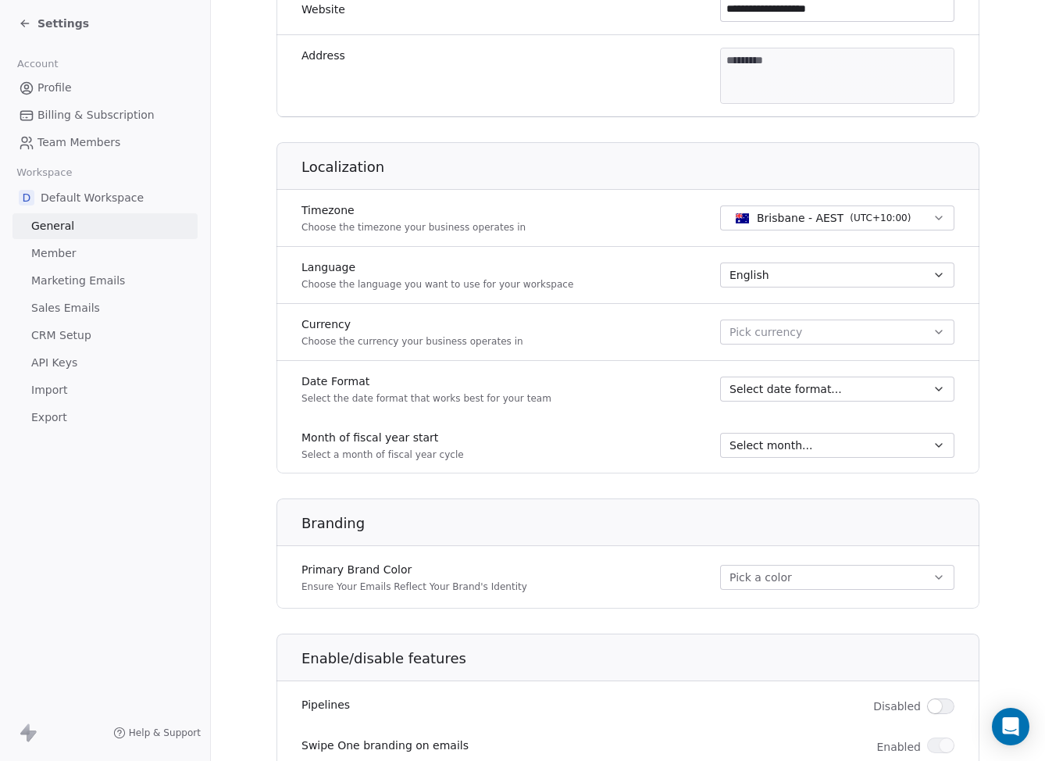
click at [95, 328] on link "CRM Setup" at bounding box center [105, 336] width 185 height 26
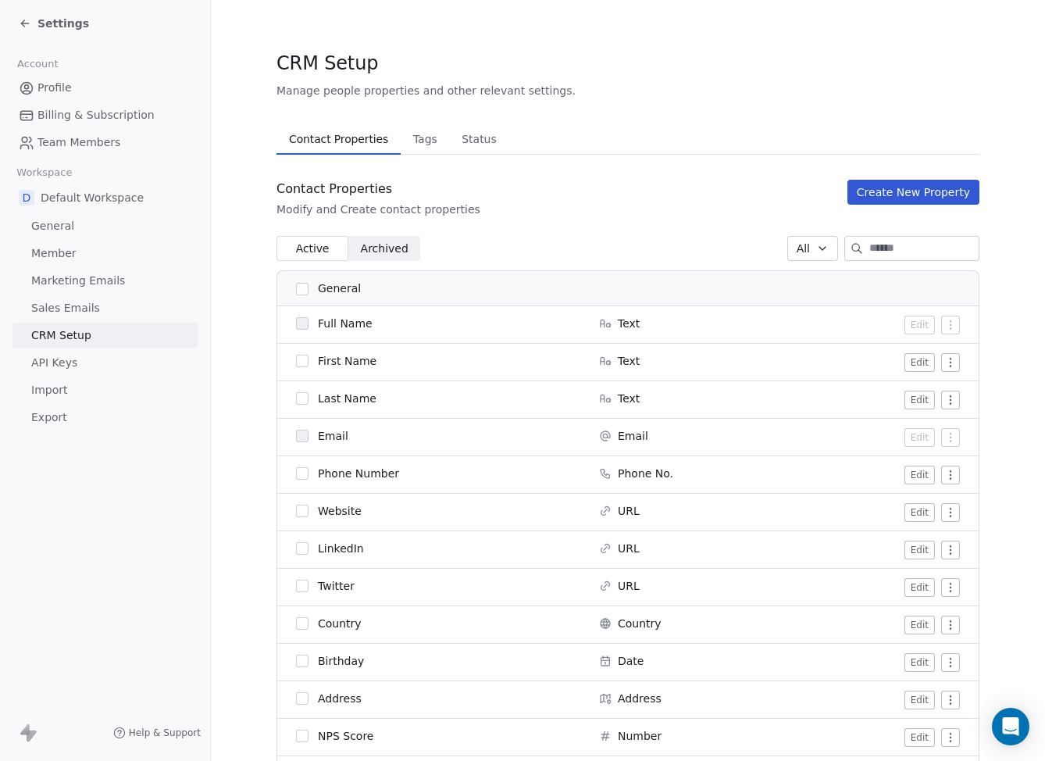
click at [421, 143] on span "Tags" at bounding box center [425, 139] width 37 height 22
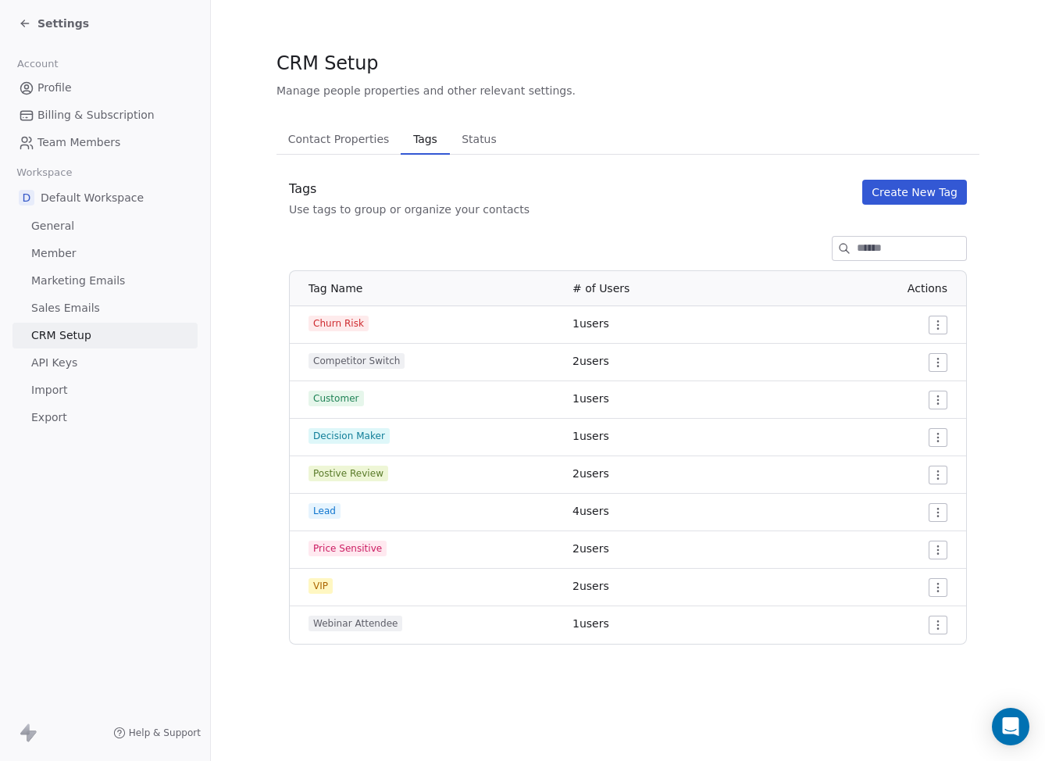
click at [346, 150] on button "Contact Properties Contact Properties" at bounding box center [339, 138] width 124 height 31
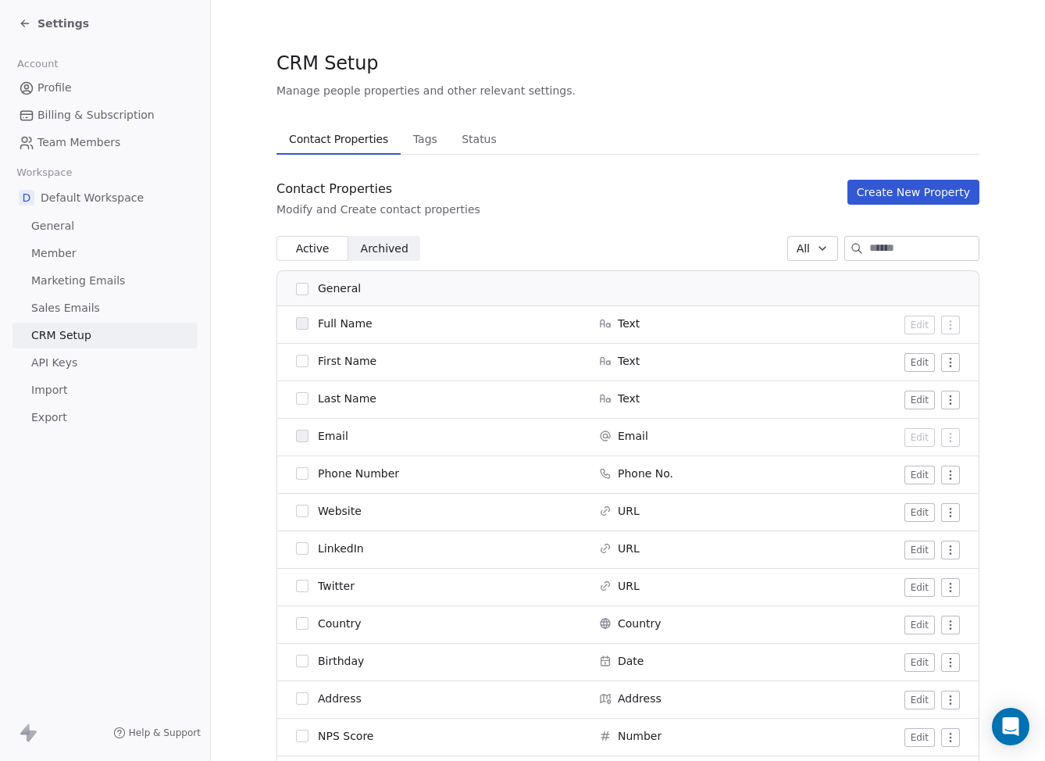
click at [373, 248] on span "Archived" at bounding box center [385, 249] width 48 height 16
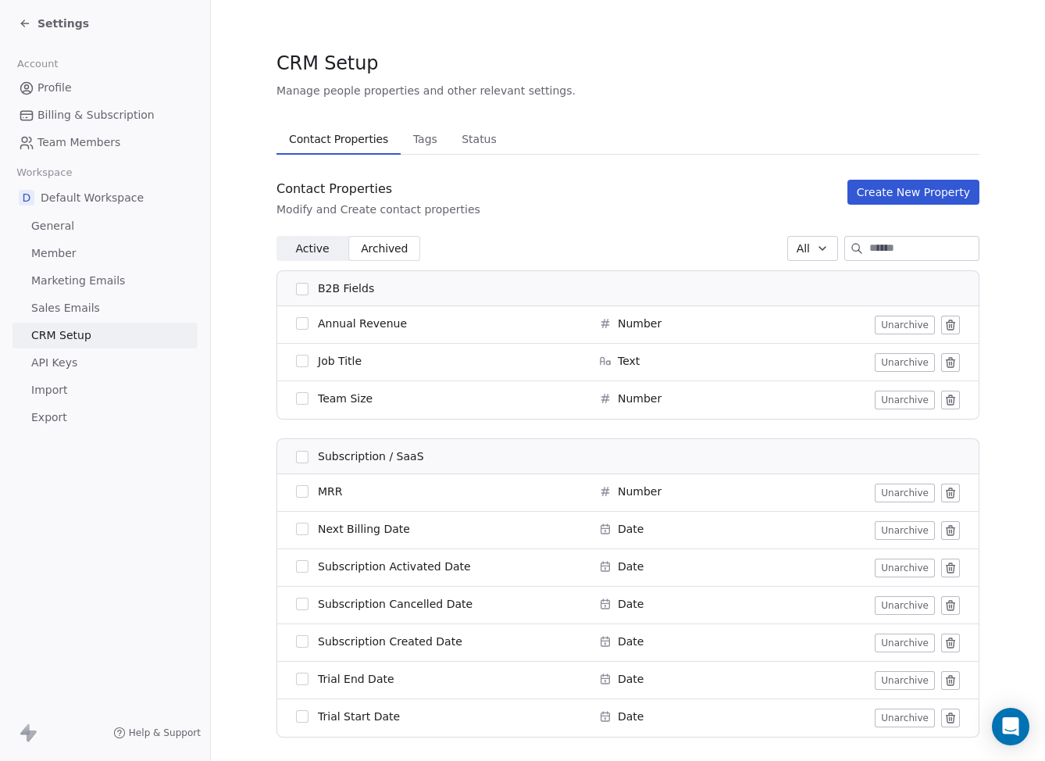
click at [427, 146] on span "Tags" at bounding box center [425, 139] width 37 height 22
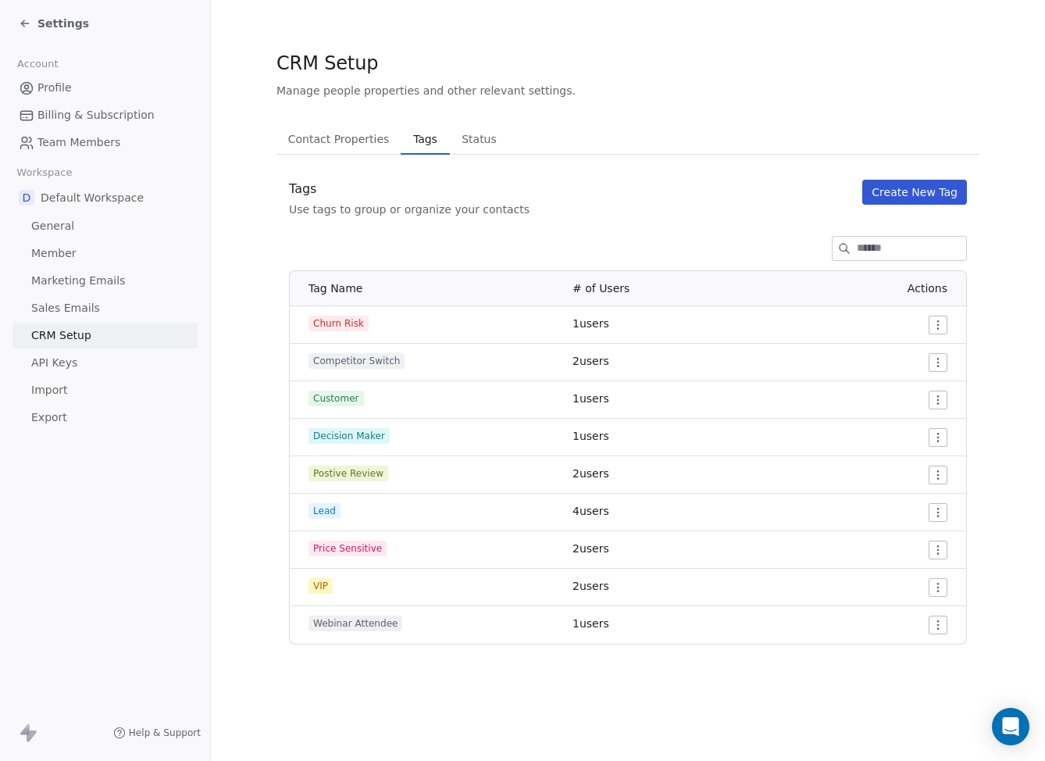
click at [455, 136] on span "Status" at bounding box center [479, 139] width 48 height 22
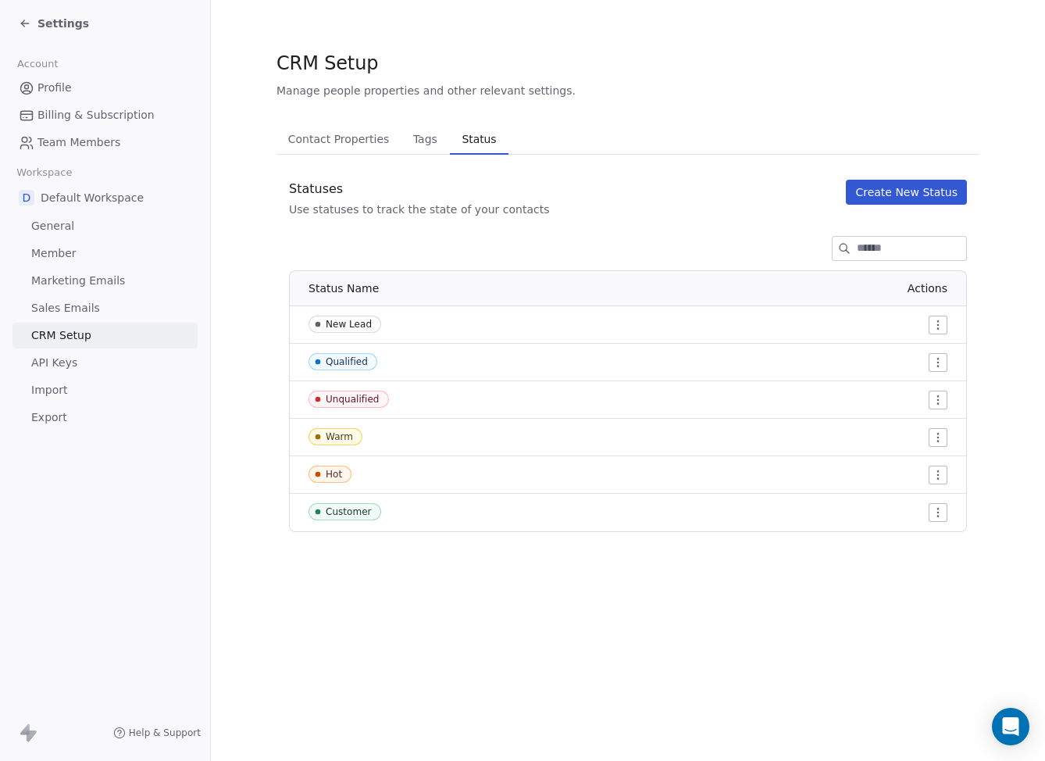
click at [430, 138] on span "Tags" at bounding box center [425, 139] width 37 height 22
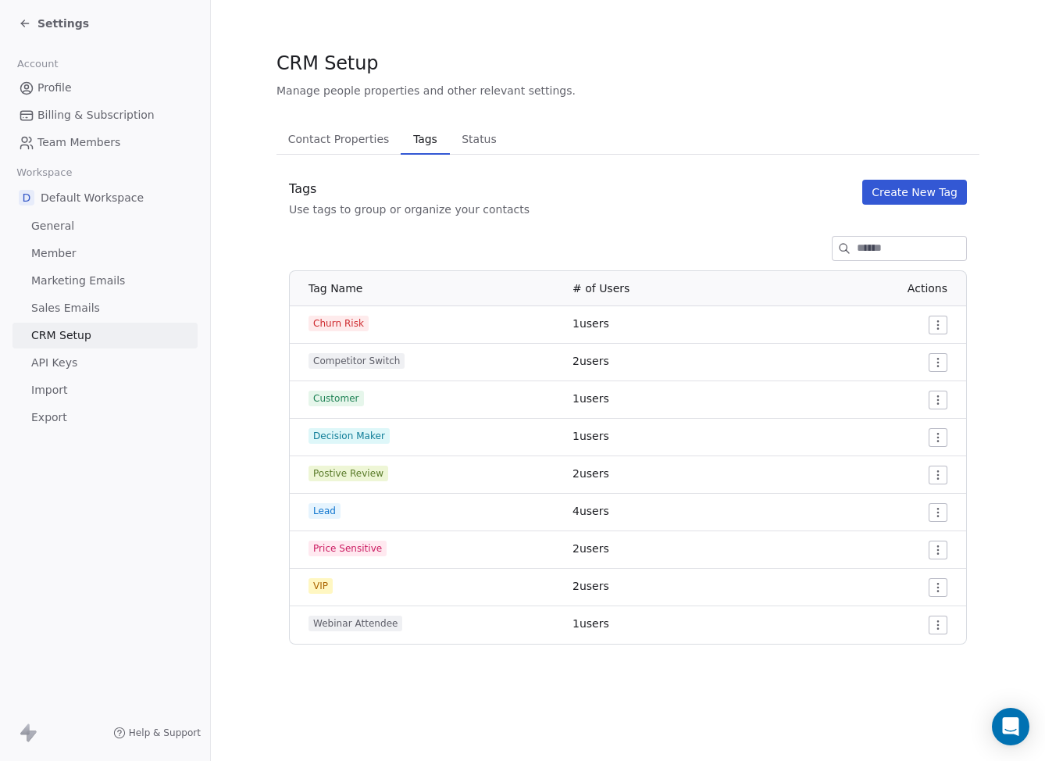
click at [67, 217] on link "General" at bounding box center [105, 226] width 185 height 26
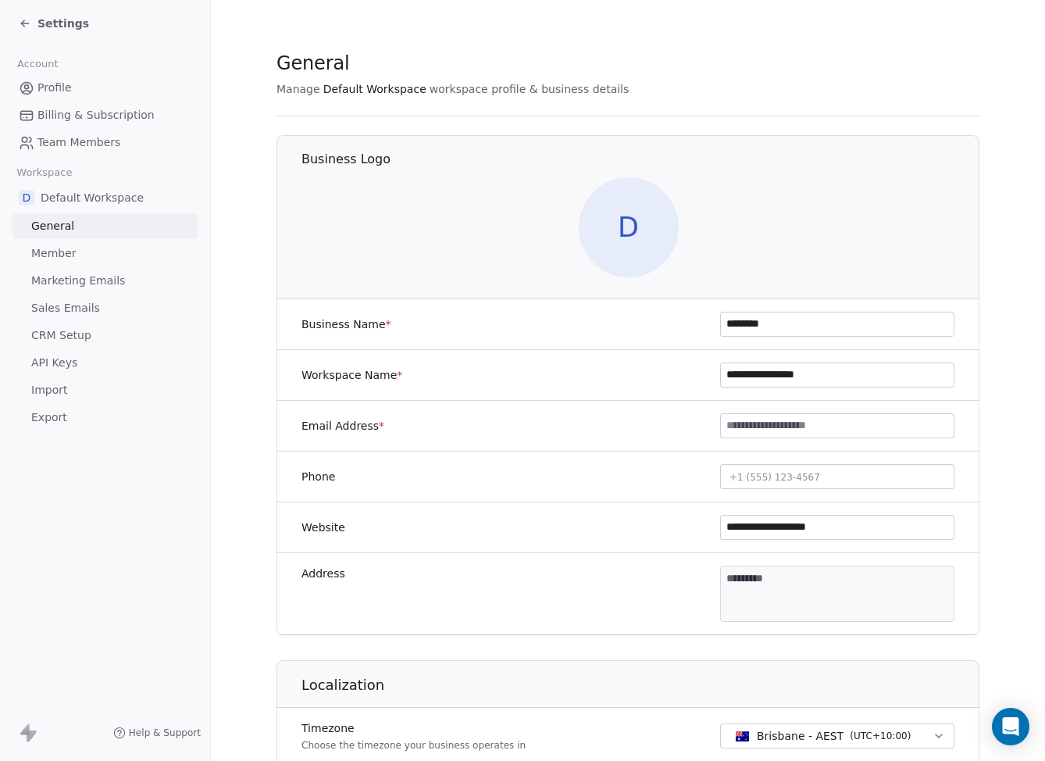
click at [19, 25] on icon at bounding box center [25, 23] width 13 height 13
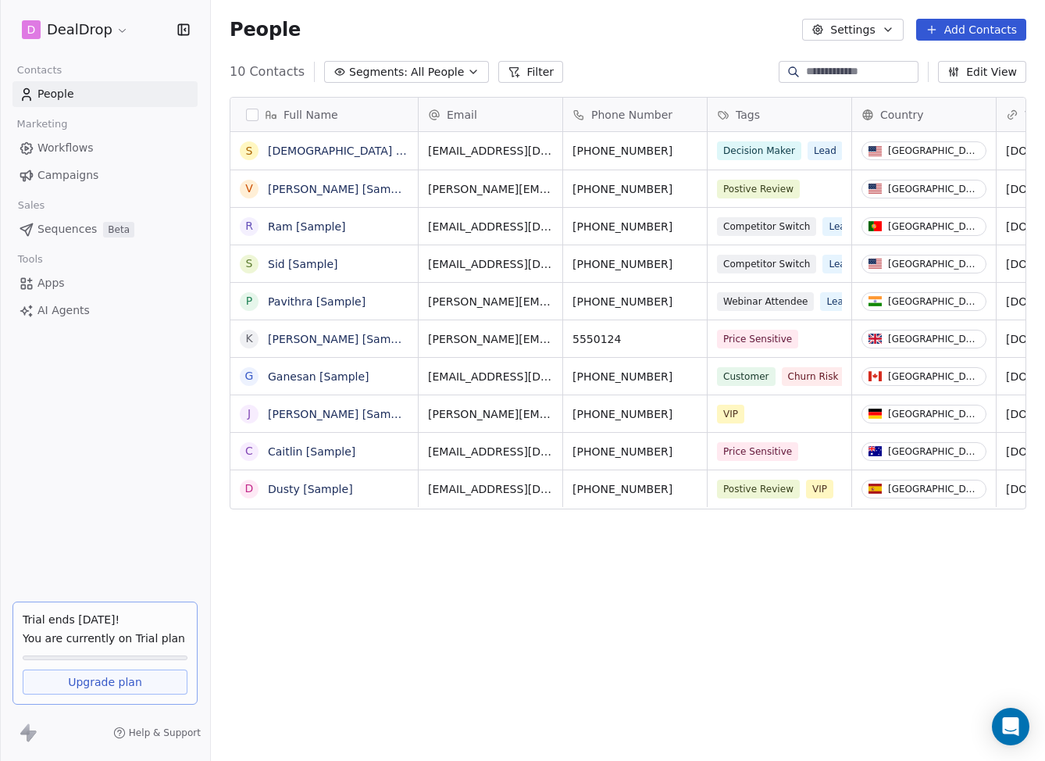
click at [453, 73] on button "Segments: All People" at bounding box center [406, 72] width 165 height 22
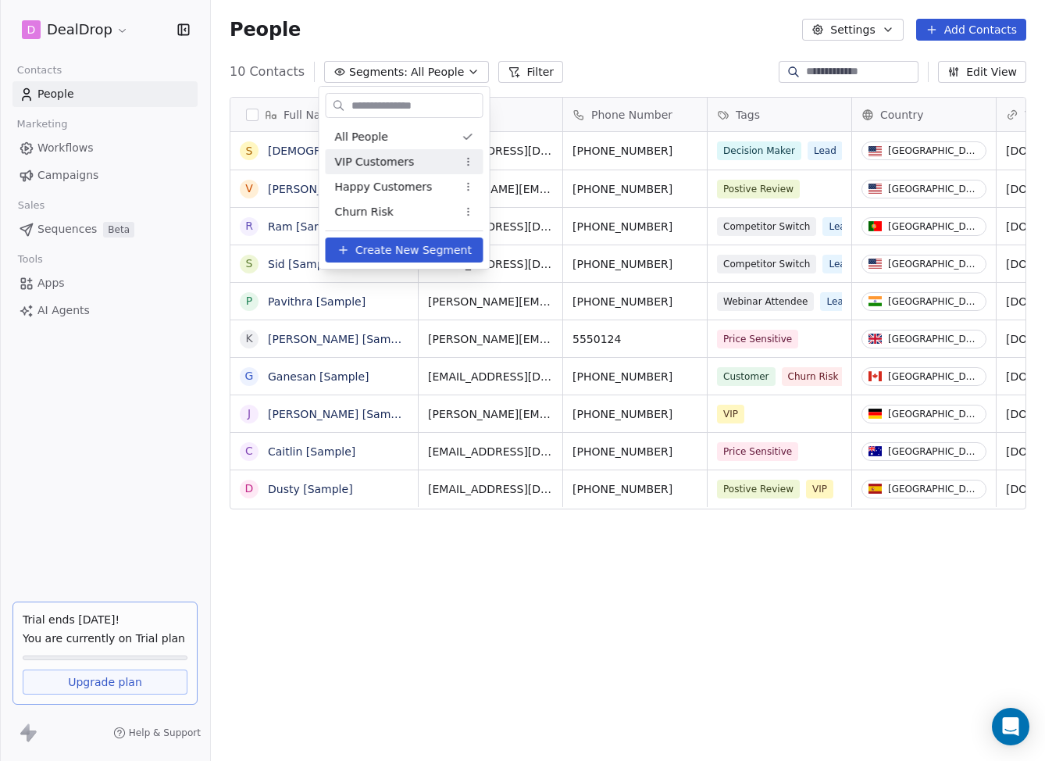
click at [609, 52] on html "D DealDrop Contacts People Marketing Workflows Campaigns Sales Sequences Beta T…" at bounding box center [522, 380] width 1045 height 761
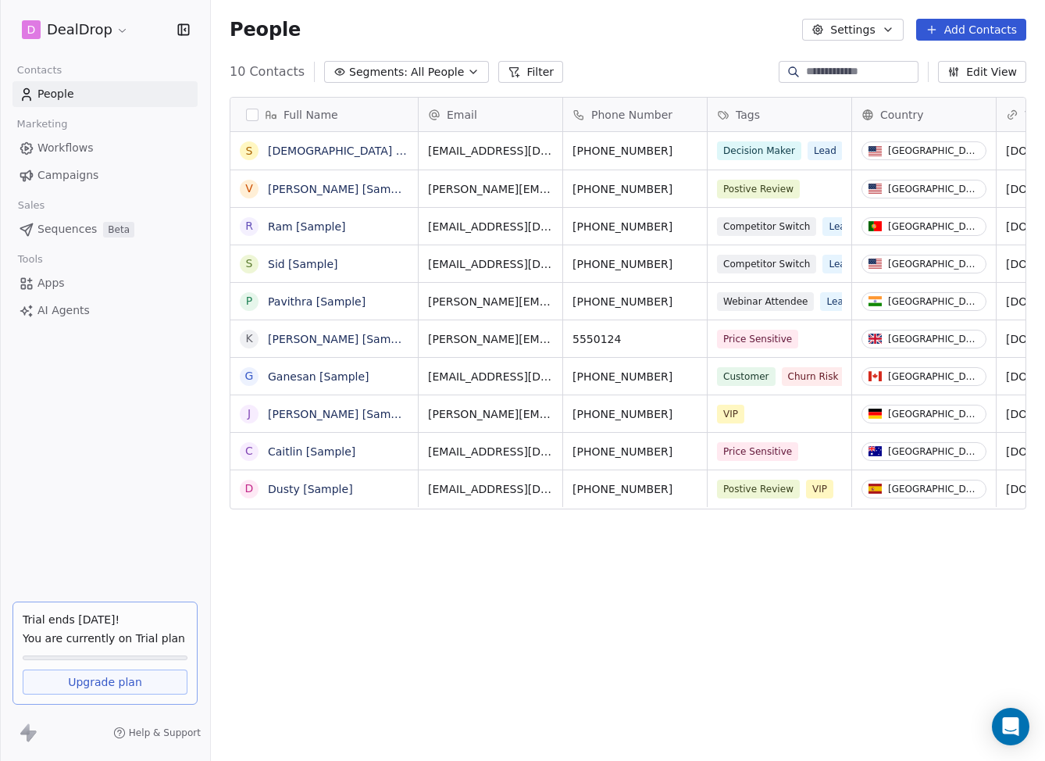
click at [451, 64] on span "All People" at bounding box center [437, 72] width 53 height 16
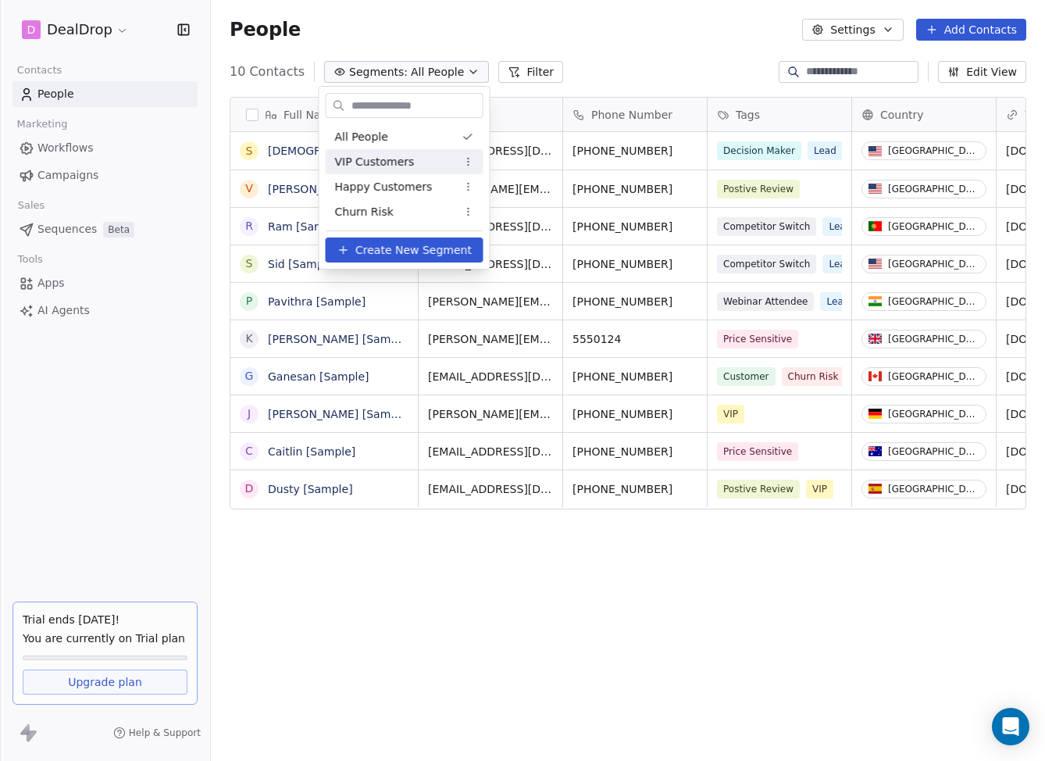
click at [467, 161] on html "D DealDrop Contacts People Marketing Workflows Campaigns Sales Sequences Beta T…" at bounding box center [522, 380] width 1045 height 761
click at [490, 239] on div "Delete" at bounding box center [518, 242] width 105 height 25
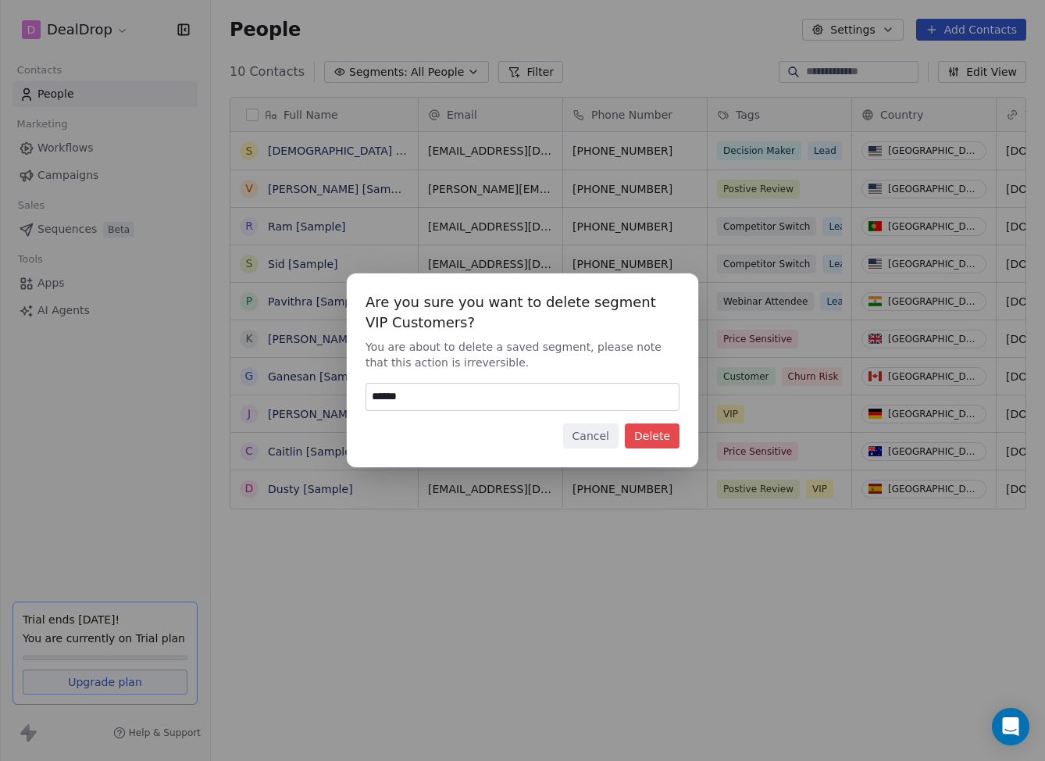
type input "******"
click at [660, 442] on button "Delete" at bounding box center [652, 435] width 55 height 25
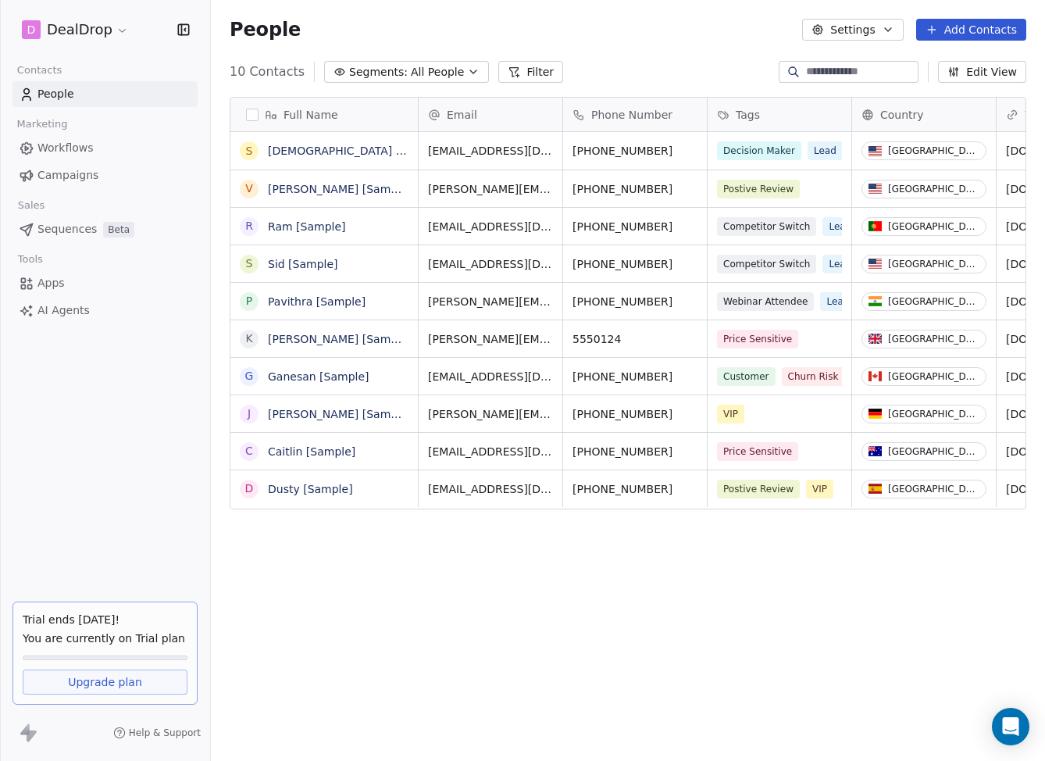
click at [469, 71] on button "Segments: All People" at bounding box center [406, 72] width 165 height 22
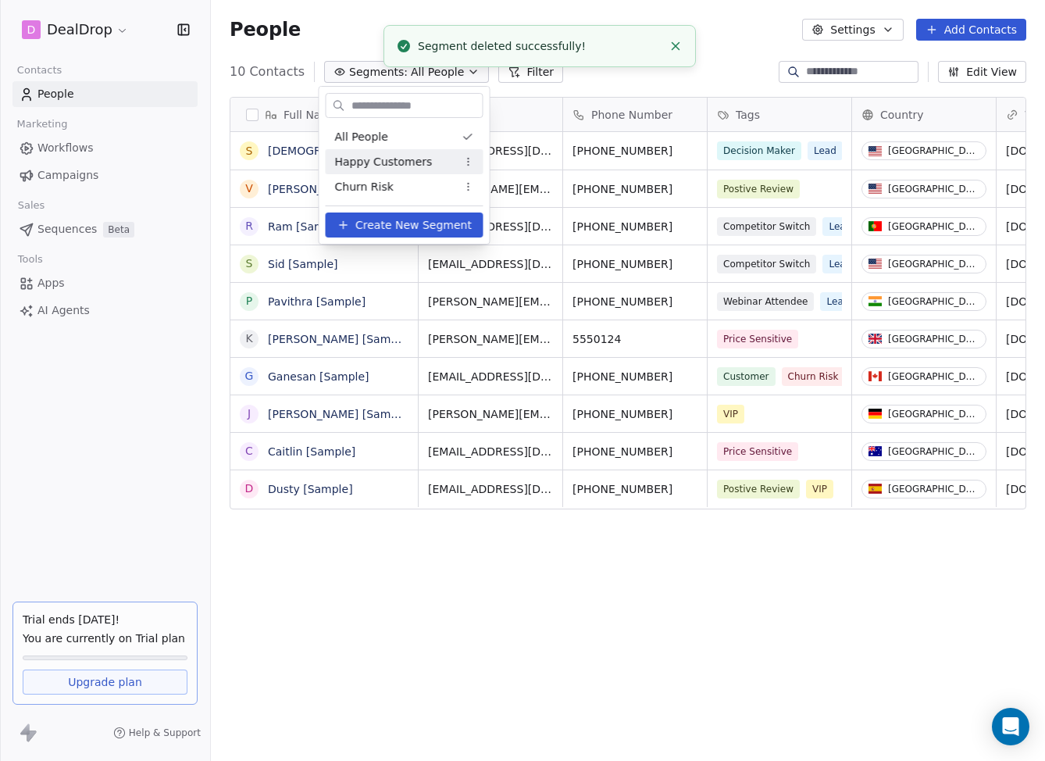
click at [470, 154] on html "D DealDrop Contacts People Marketing Workflows Campaigns Sales Sequences Beta T…" at bounding box center [522, 380] width 1045 height 761
click at [478, 234] on div "Delete" at bounding box center [518, 242] width 105 height 25
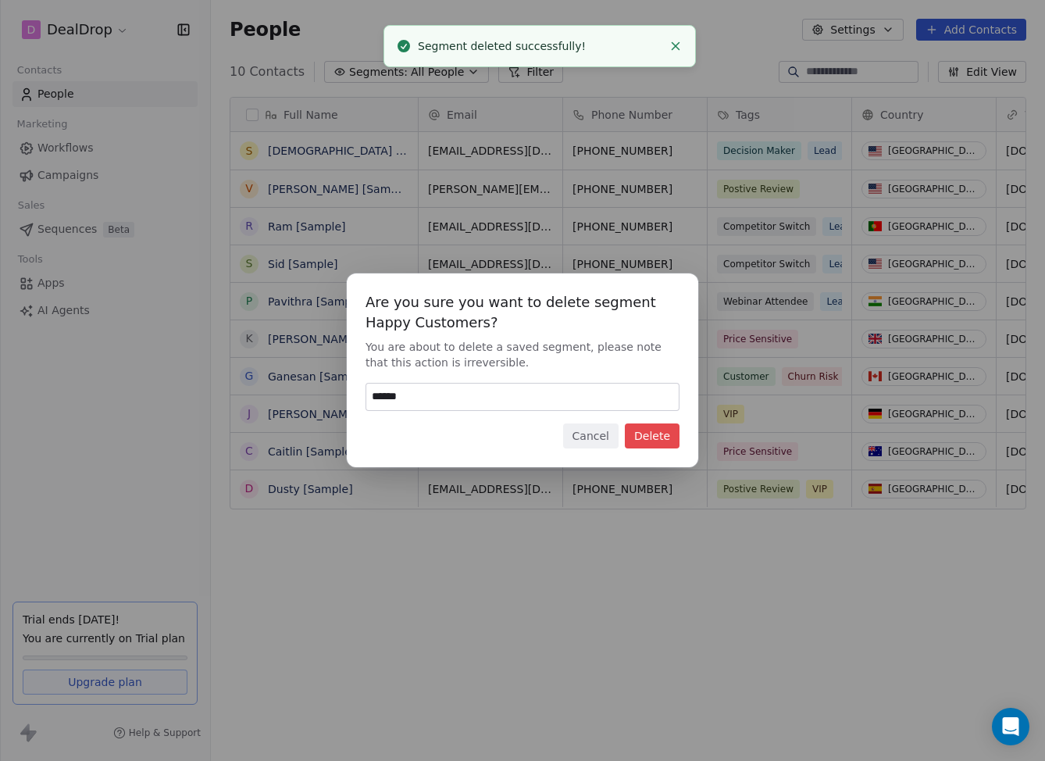
type input "******"
click at [646, 438] on button "Delete" at bounding box center [652, 435] width 55 height 25
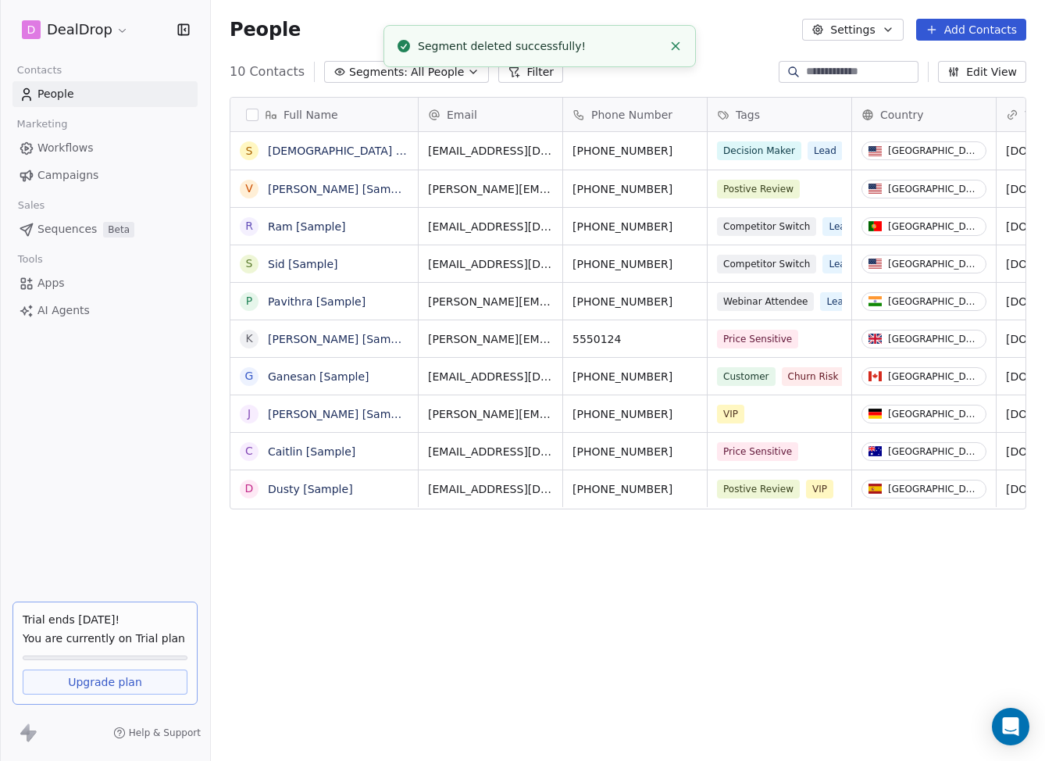
click at [467, 77] on icon "button" at bounding box center [473, 72] width 13 height 13
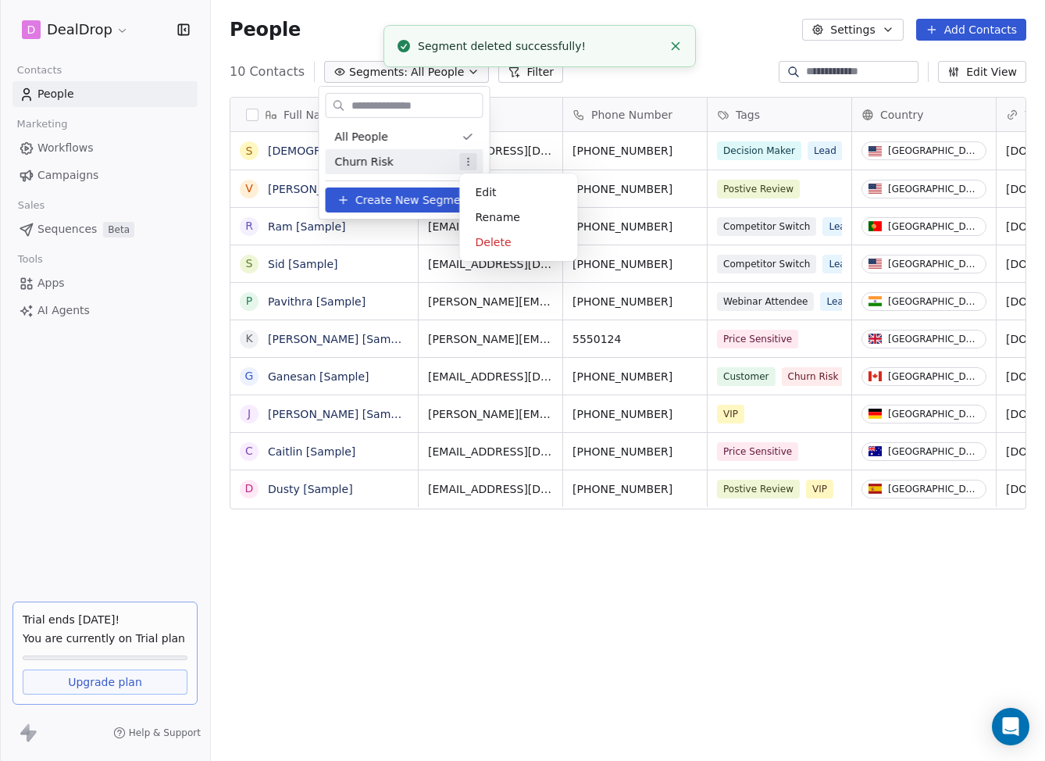
click at [470, 164] on html "D DealDrop Contacts People Marketing Workflows Campaigns Sales Sequences Beta T…" at bounding box center [522, 380] width 1045 height 761
click at [487, 248] on div "Delete" at bounding box center [518, 242] width 105 height 25
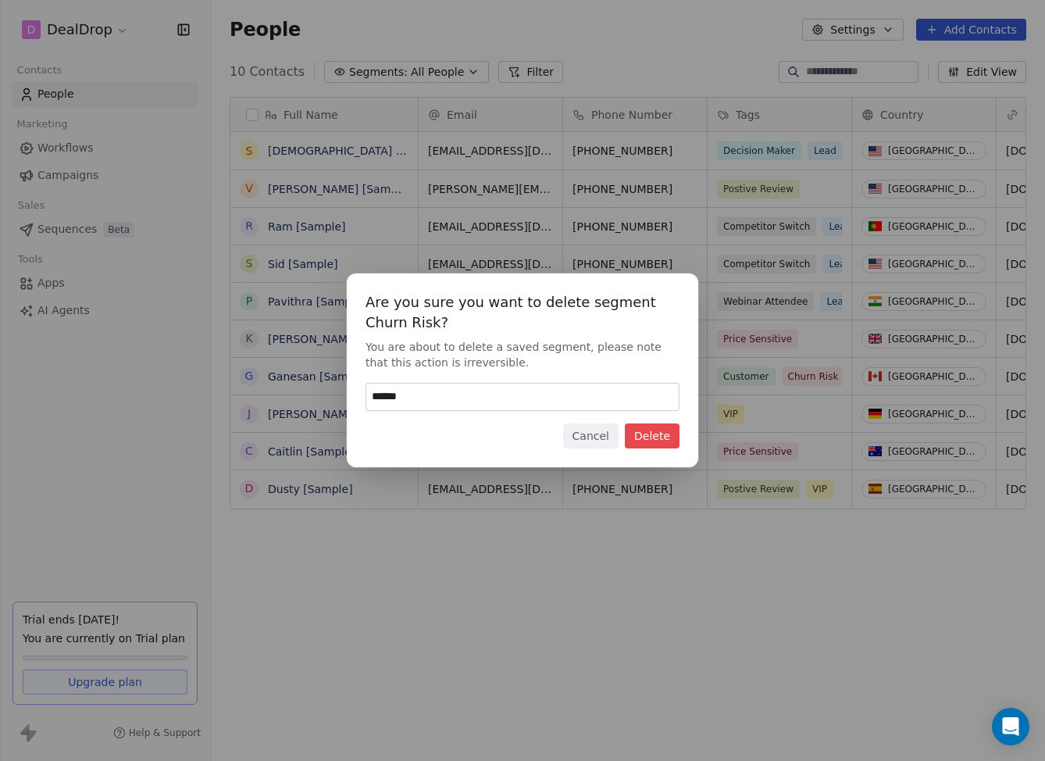
type input "******"
click at [665, 443] on button "Delete" at bounding box center [652, 435] width 55 height 25
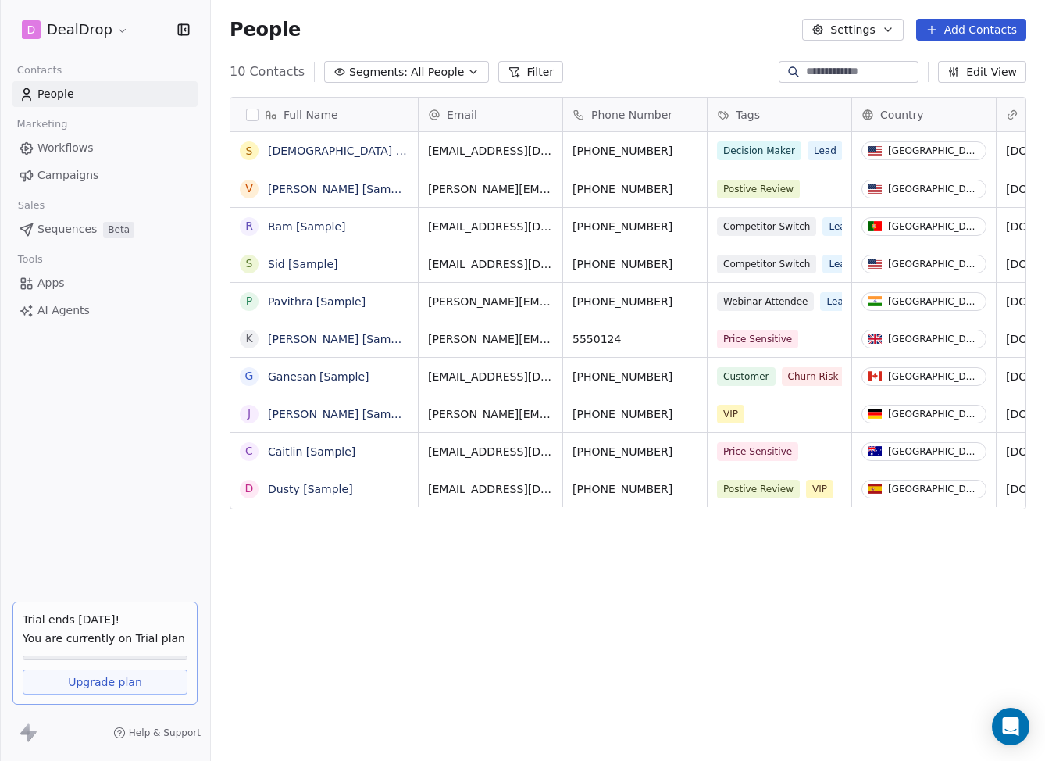
click at [447, 86] on div "Full Name S Swami [Sample] V Vanessa [Sample] R Ram [Sample] S Sid [Sample] P P…" at bounding box center [628, 419] width 834 height 670
click at [452, 80] on button "Segments: All People" at bounding box center [406, 72] width 165 height 22
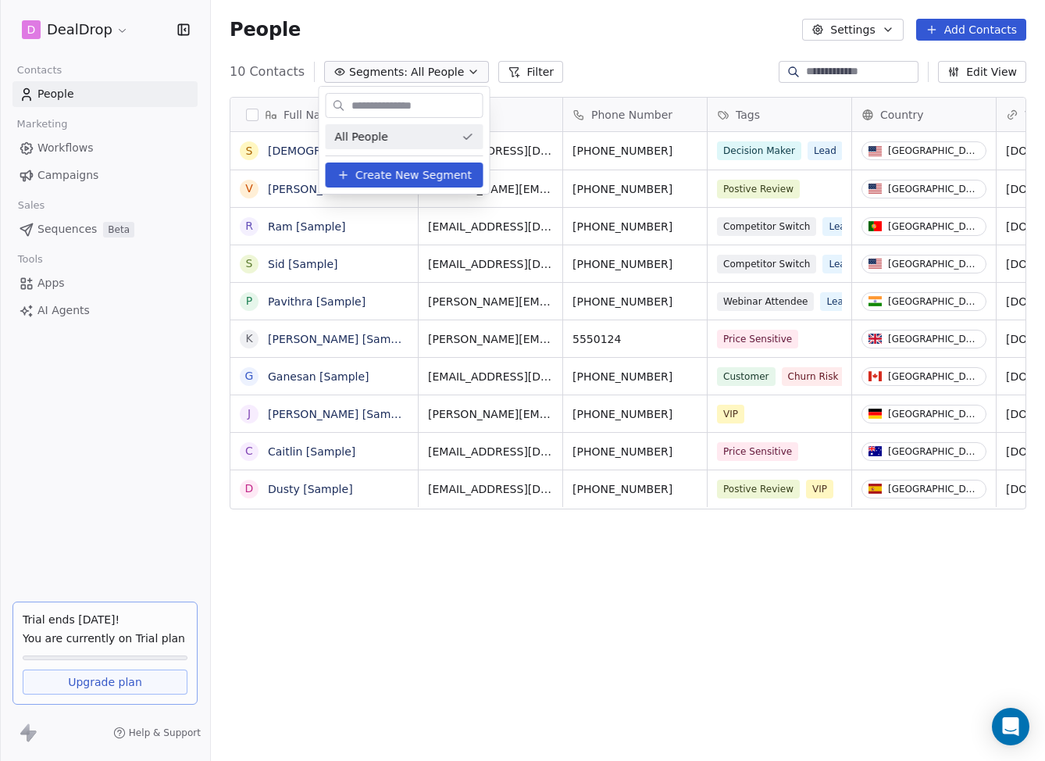
click at [577, 63] on html "D DealDrop Contacts People Marketing Workflows Campaigns Sales Sequences Beta T…" at bounding box center [522, 380] width 1045 height 761
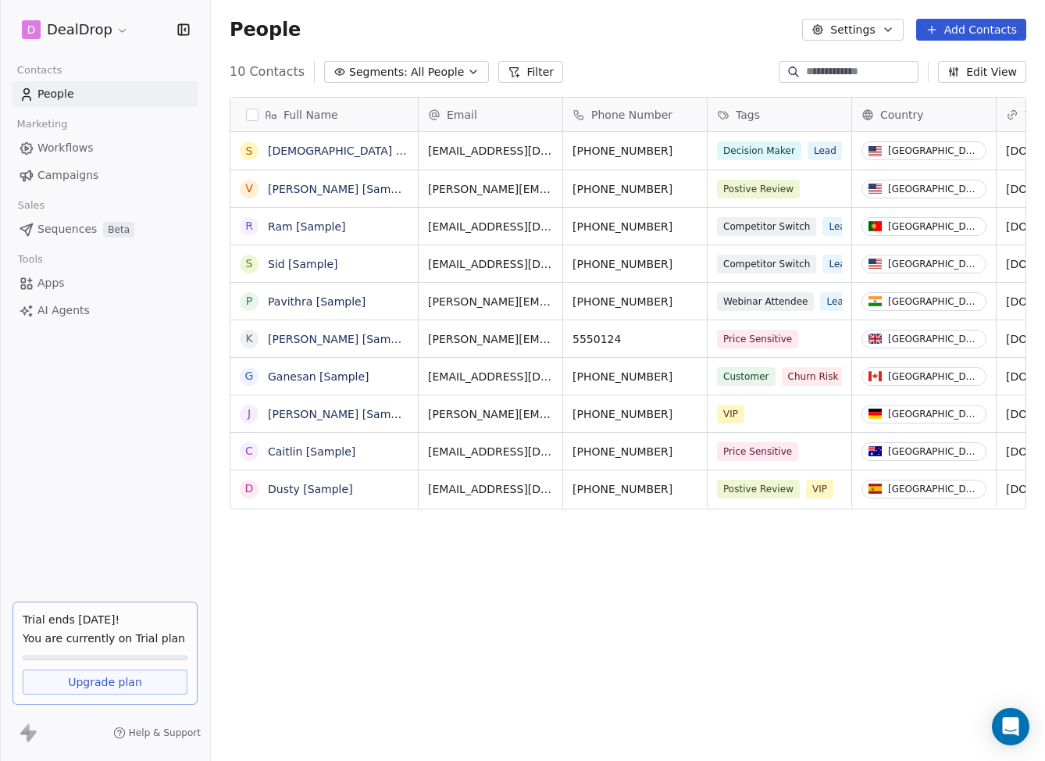
scroll to position [670, 834]
click at [467, 75] on icon "button" at bounding box center [473, 72] width 13 height 13
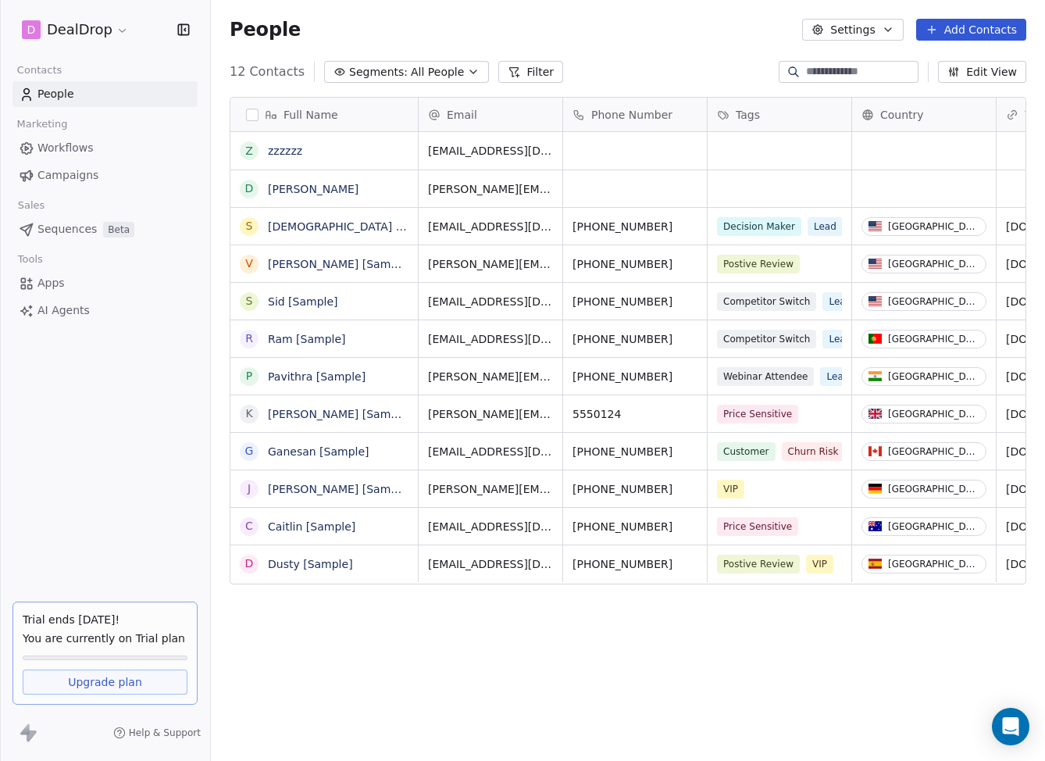
click at [157, 736] on span "Help & Support" at bounding box center [165, 733] width 72 height 13
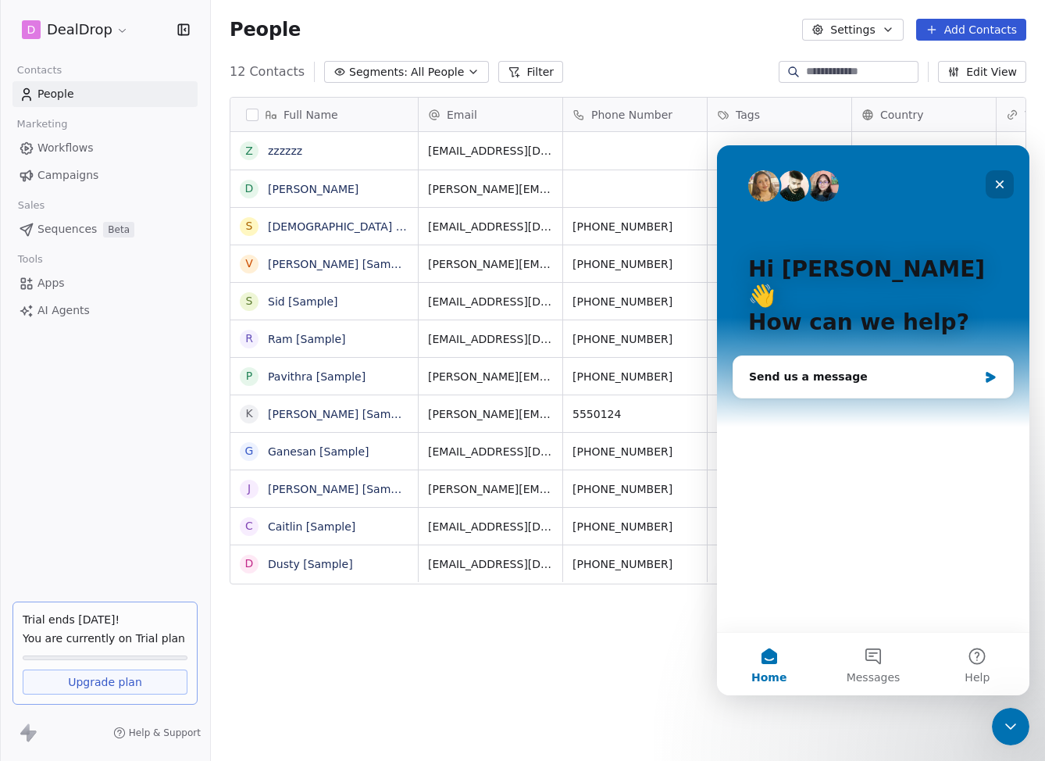
click at [998, 187] on icon "Close" at bounding box center [1000, 184] width 13 height 13
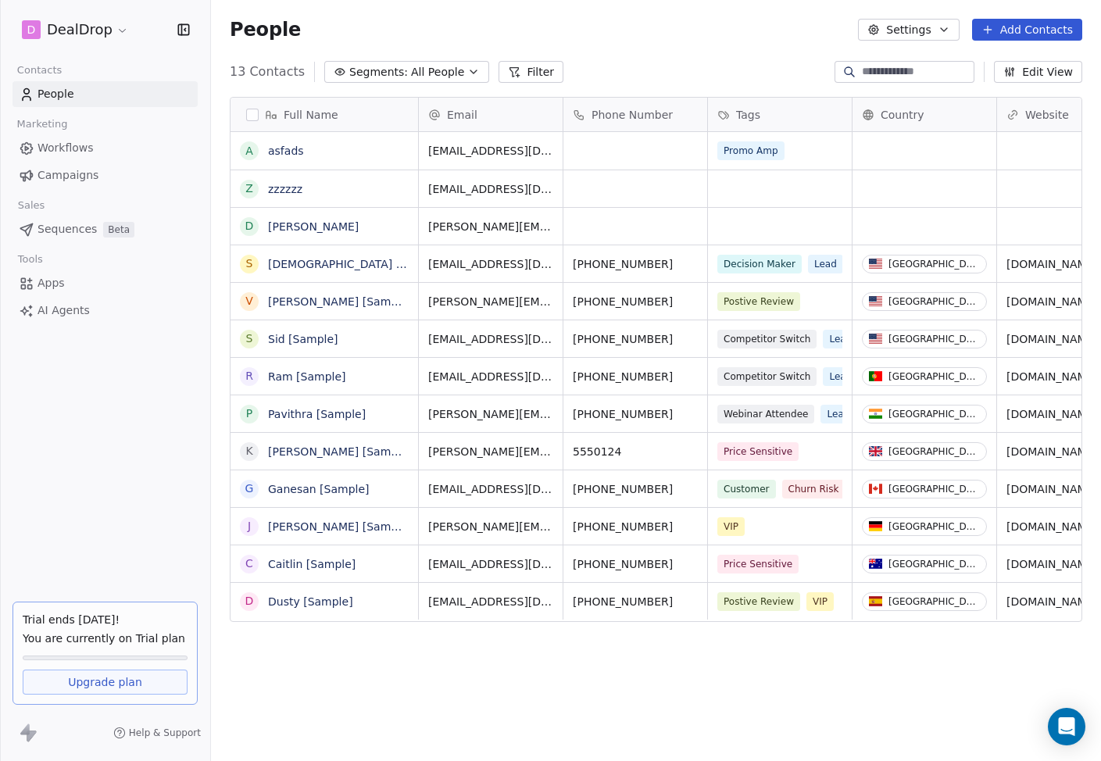
scroll to position [670, 890]
